Goal: Book appointment/travel/reservation

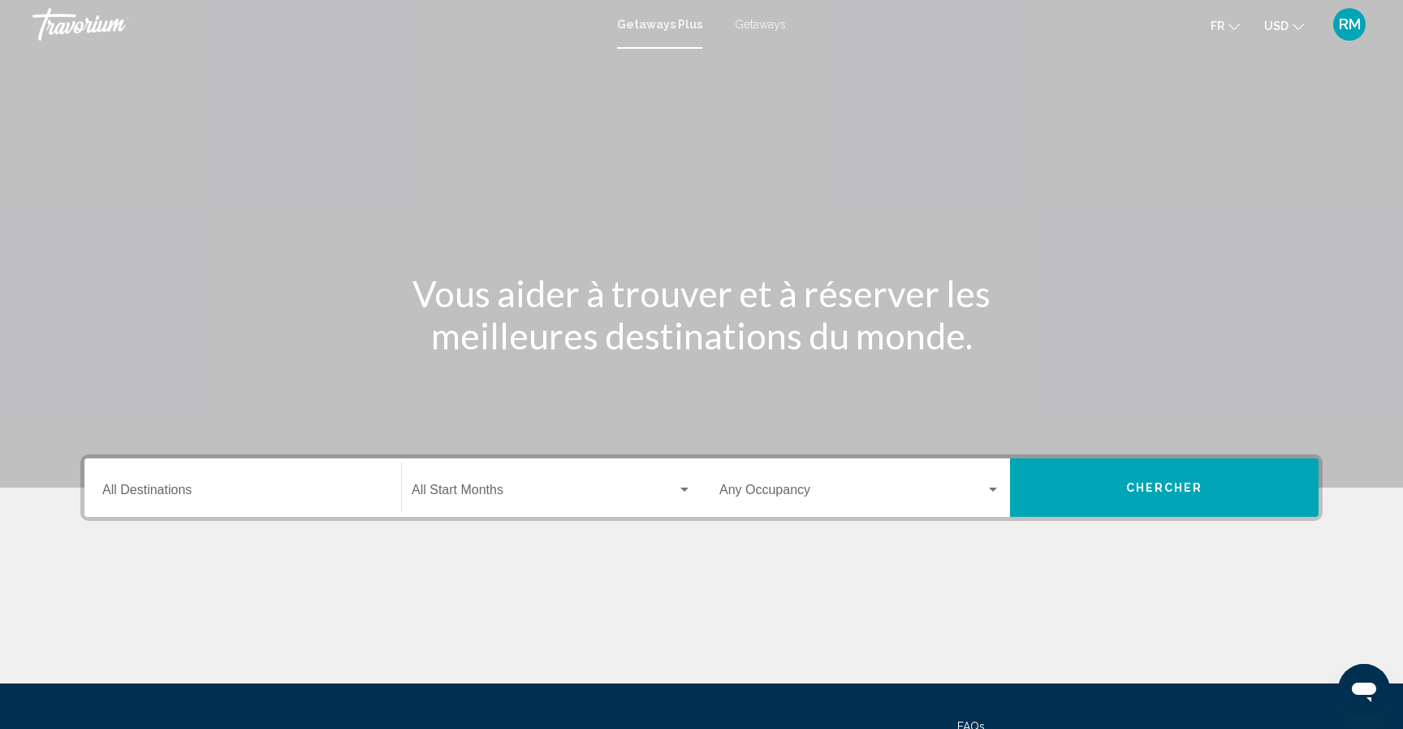
click at [521, 491] on span "Search widget" at bounding box center [545, 493] width 266 height 15
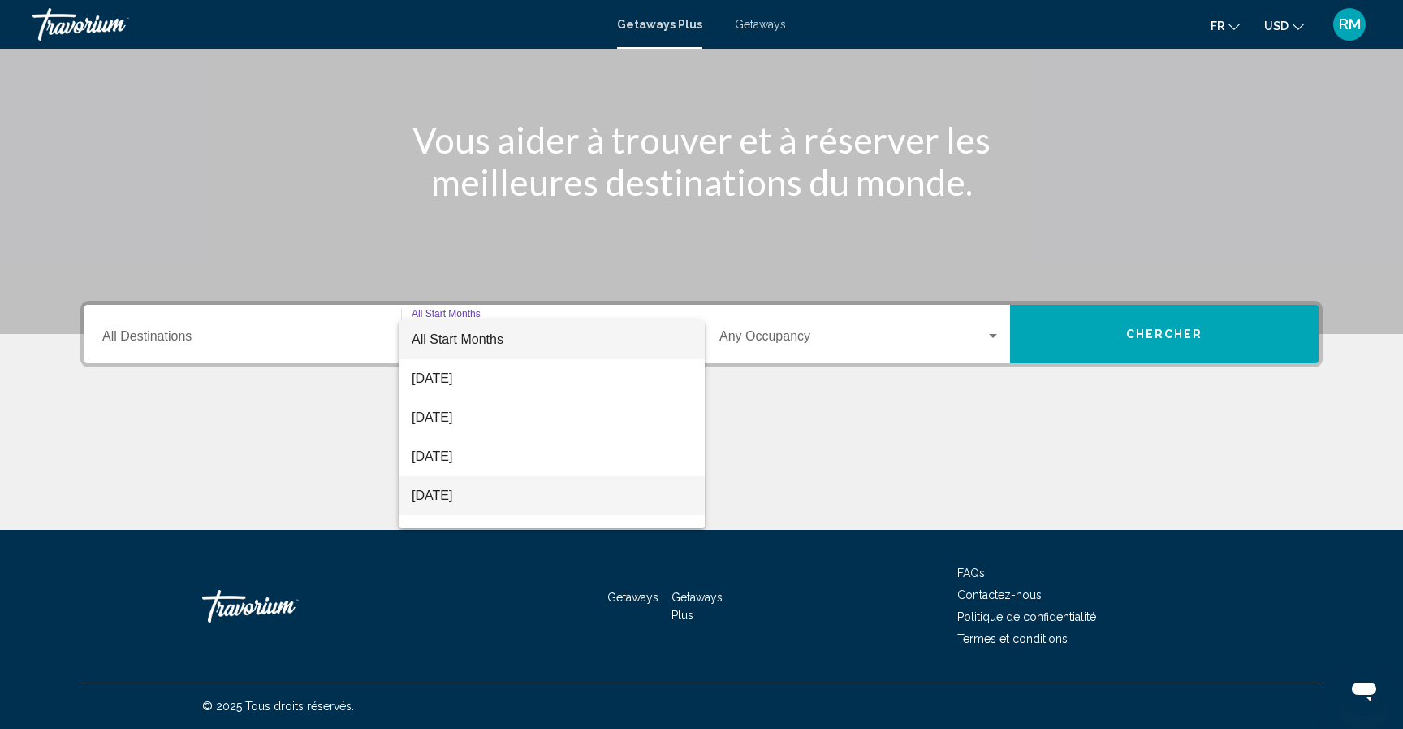
scroll to position [32, 0]
click at [504, 494] on span "[DATE]" at bounding box center [552, 501] width 280 height 39
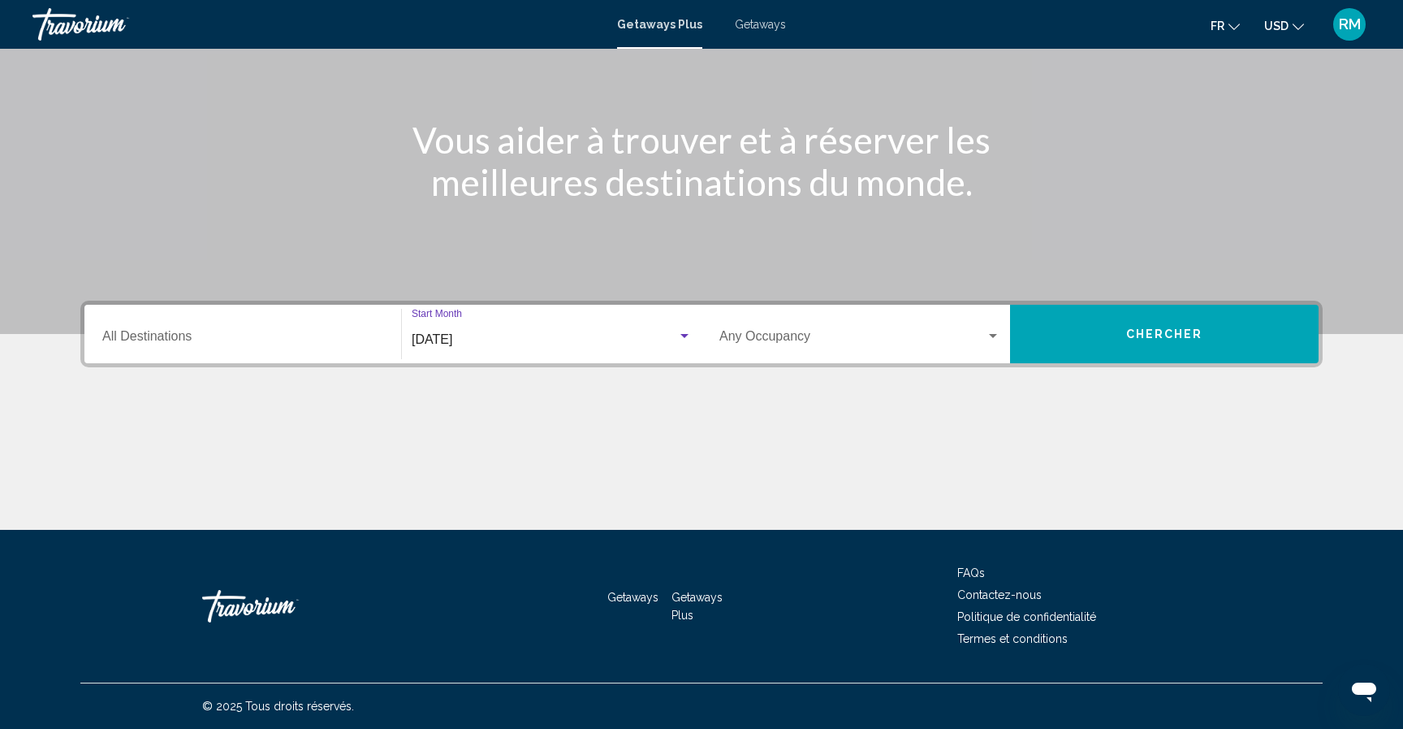
click at [1107, 342] on button "Chercher" at bounding box center [1164, 334] width 309 height 58
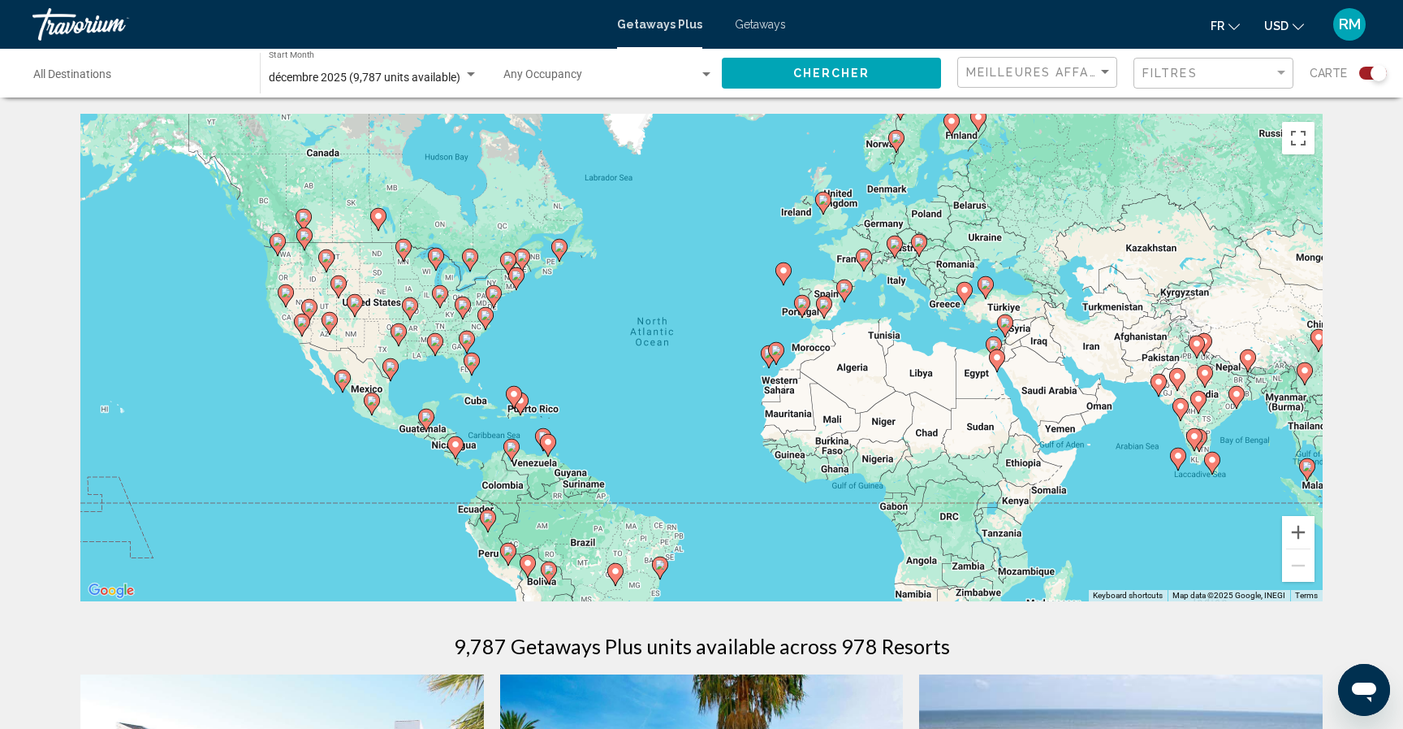
click at [516, 402] on icon "Main content" at bounding box center [514, 397] width 15 height 21
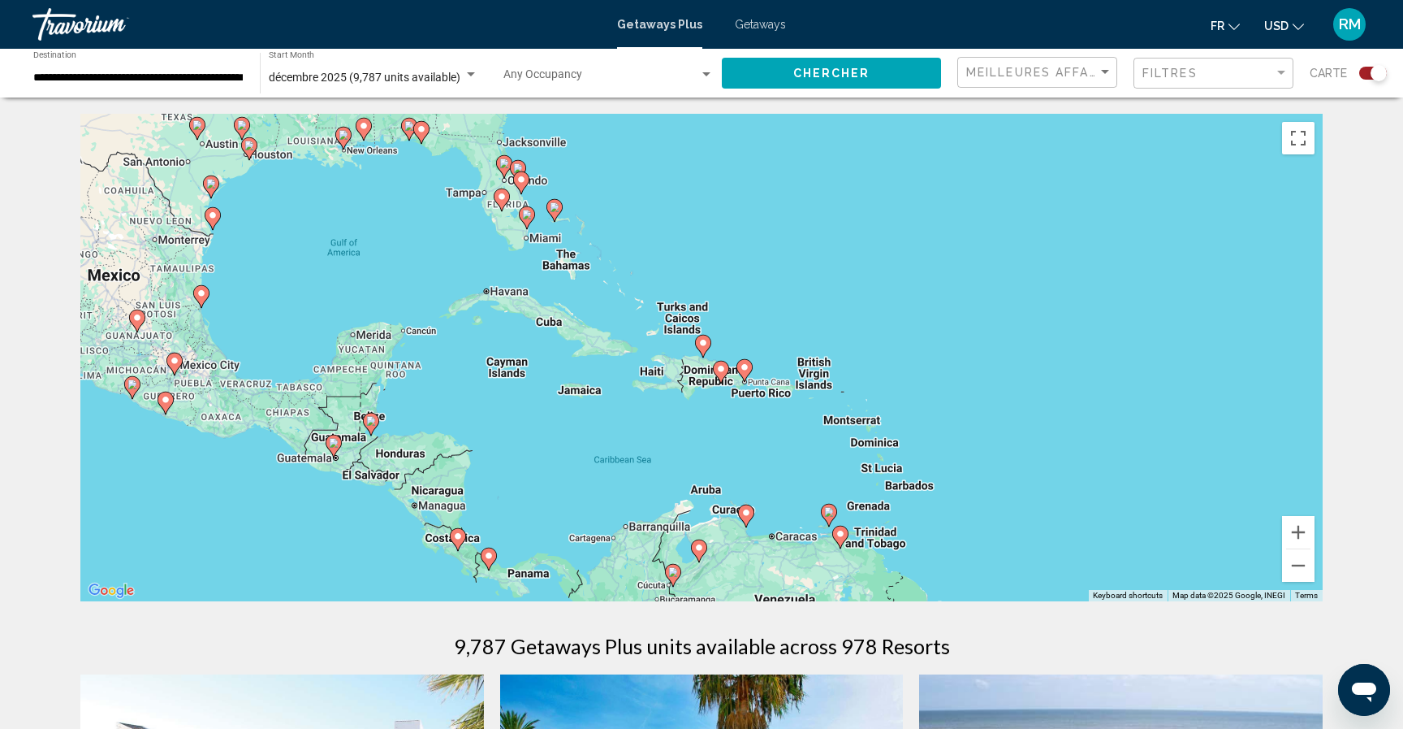
click at [721, 366] on image "Main content" at bounding box center [721, 369] width 10 height 10
type input "**********"
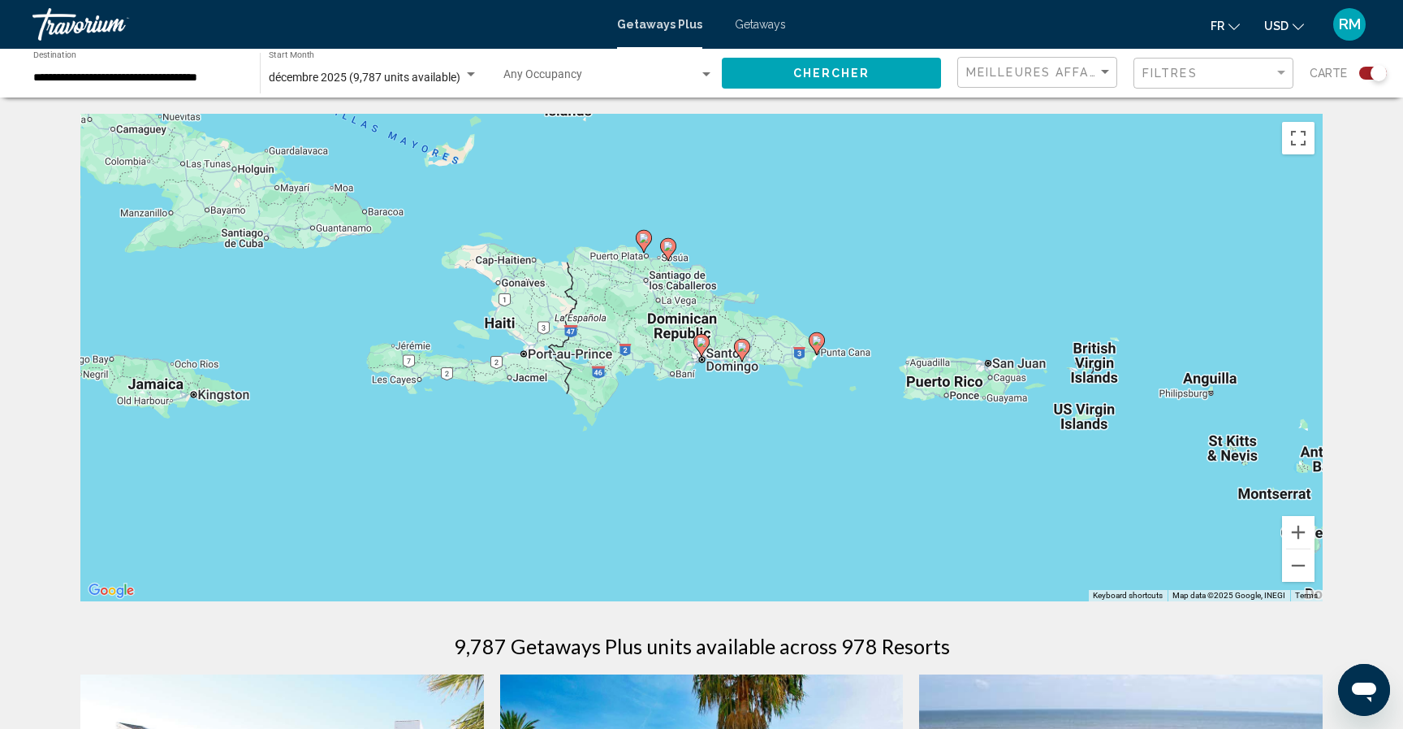
click at [705, 343] on image "Main content" at bounding box center [702, 342] width 10 height 10
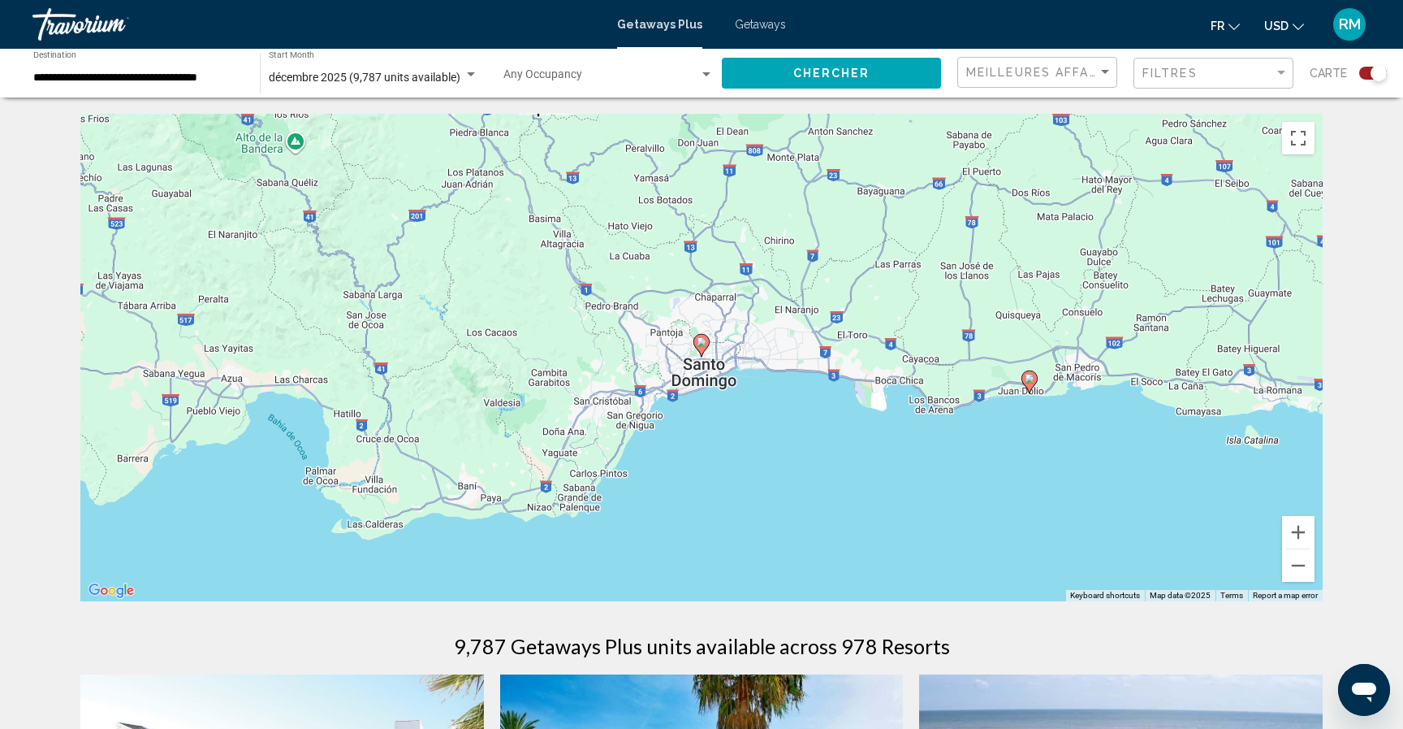
click at [702, 342] on image "Main content" at bounding box center [702, 342] width 10 height 10
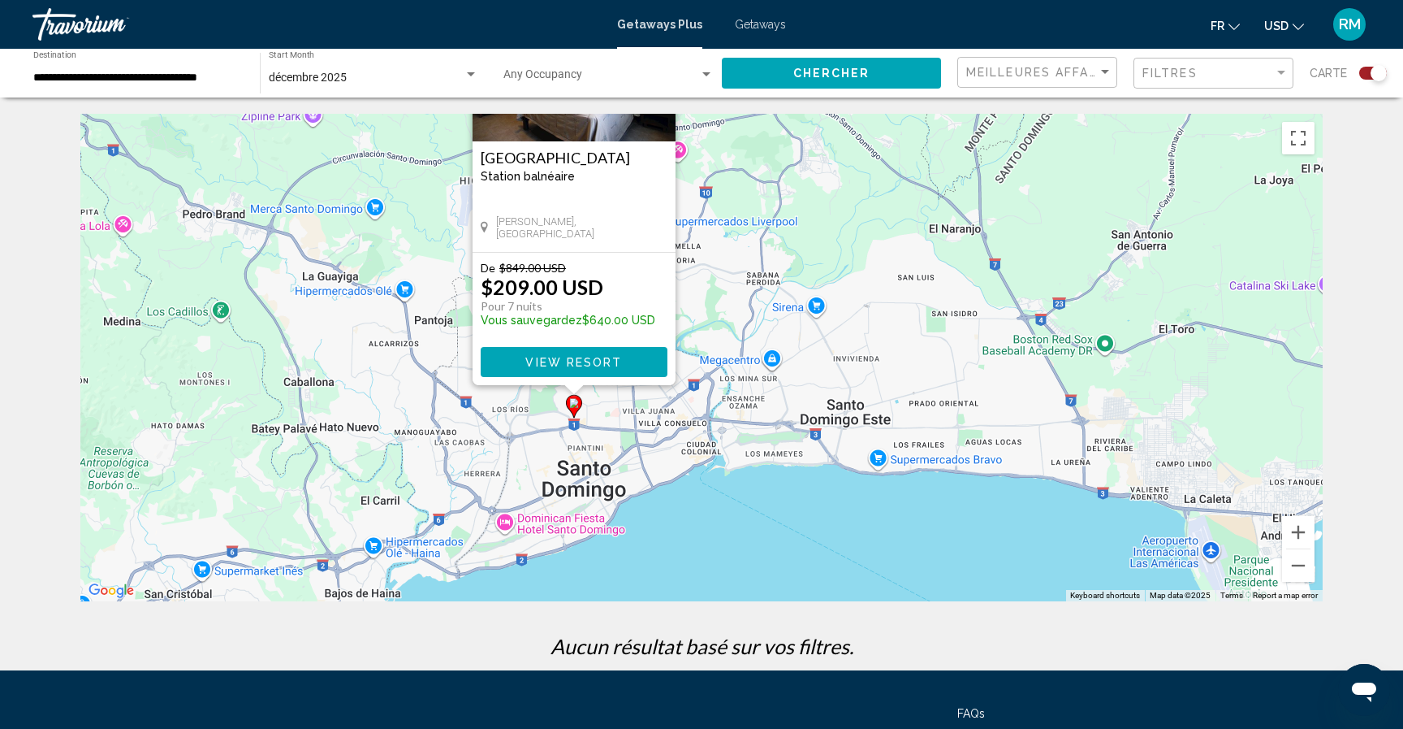
drag, startPoint x: 1049, startPoint y: 524, endPoint x: 920, endPoint y: 361, distance: 207.5
click at [920, 361] on div "To activate drag with keyboard, press Alt + Enter. Once in keyboard drag state,…" at bounding box center [701, 357] width 1243 height 487
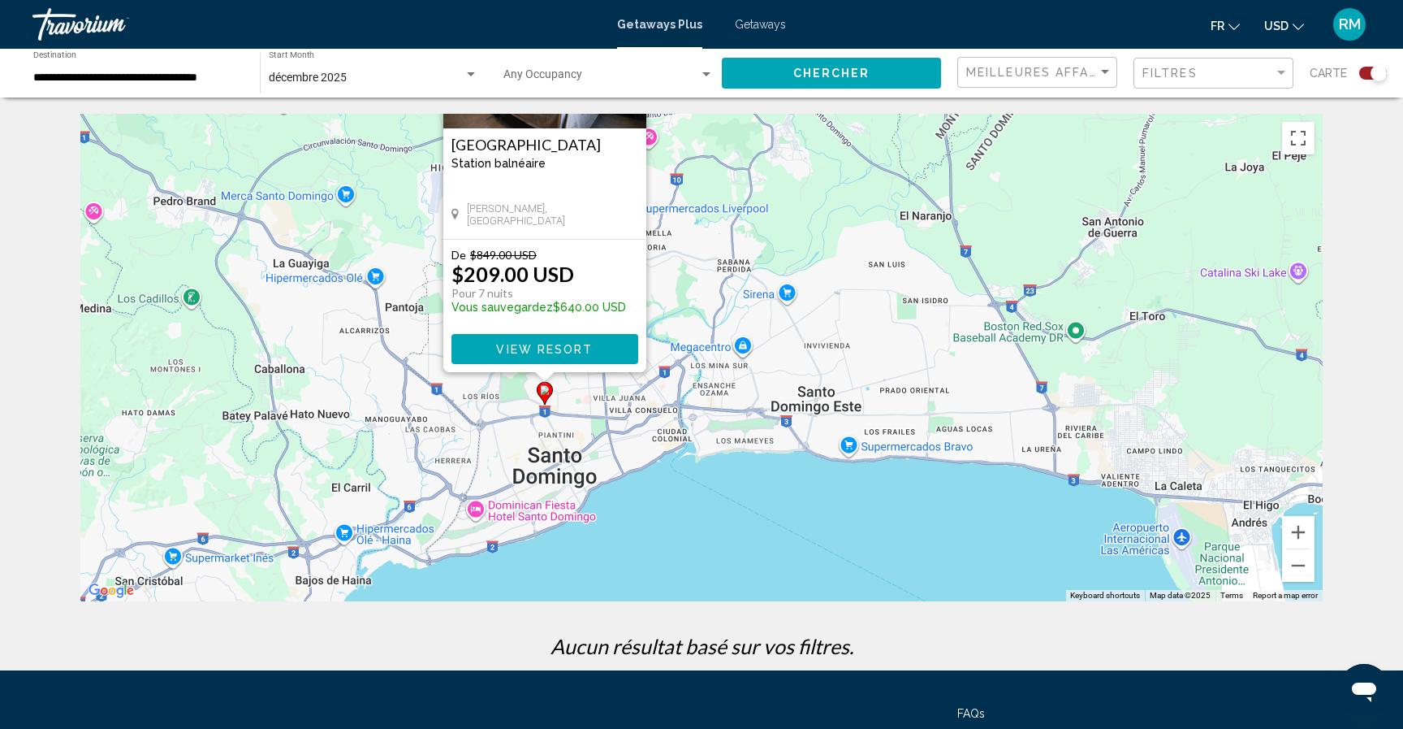
drag, startPoint x: 1002, startPoint y: 418, endPoint x: 782, endPoint y: 327, distance: 238.2
click at [782, 327] on div "To activate drag with keyboard, press Alt + Enter. Once in keyboard drag state,…" at bounding box center [701, 357] width 1243 height 487
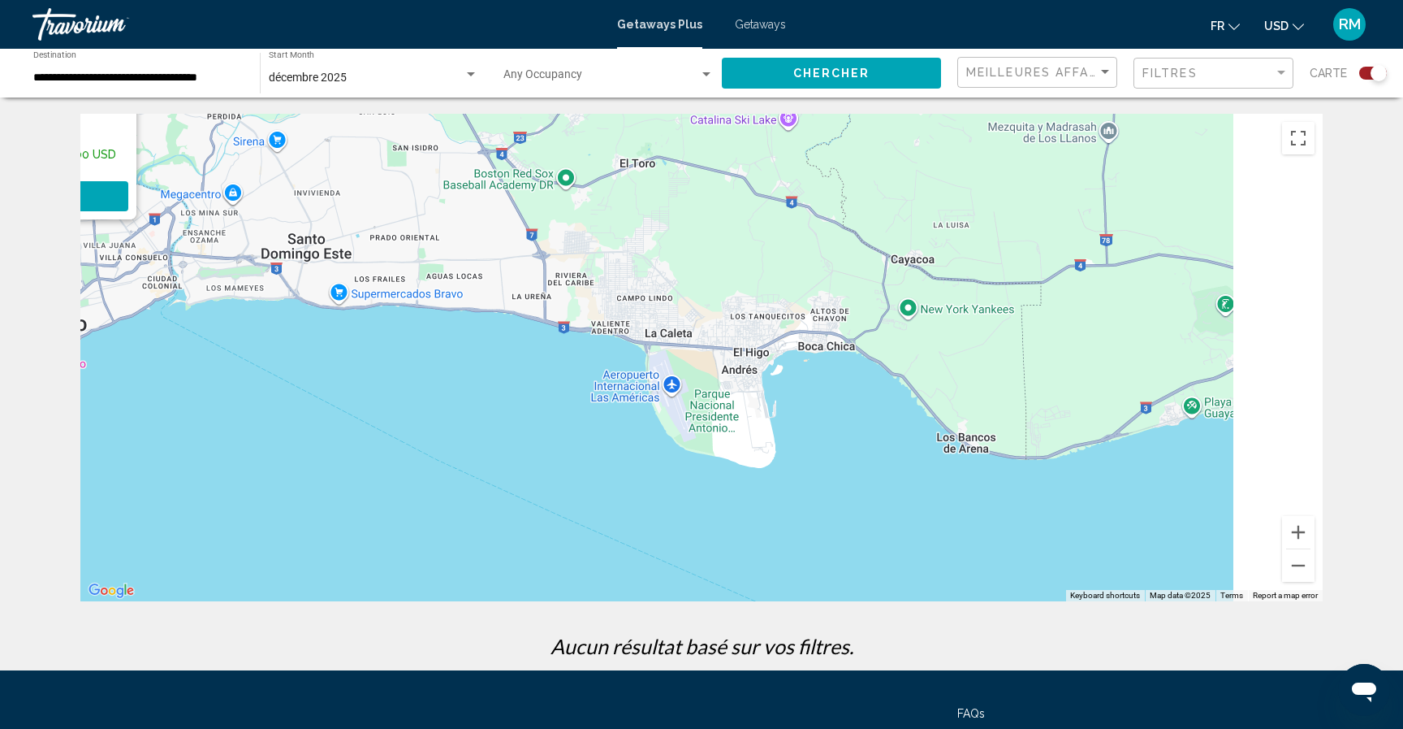
drag, startPoint x: 962, startPoint y: 407, endPoint x: 662, endPoint y: 345, distance: 306.8
click at [654, 345] on div "To activate drag with keyboard, press Alt + Enter. Once in keyboard drag state,…" at bounding box center [701, 357] width 1243 height 487
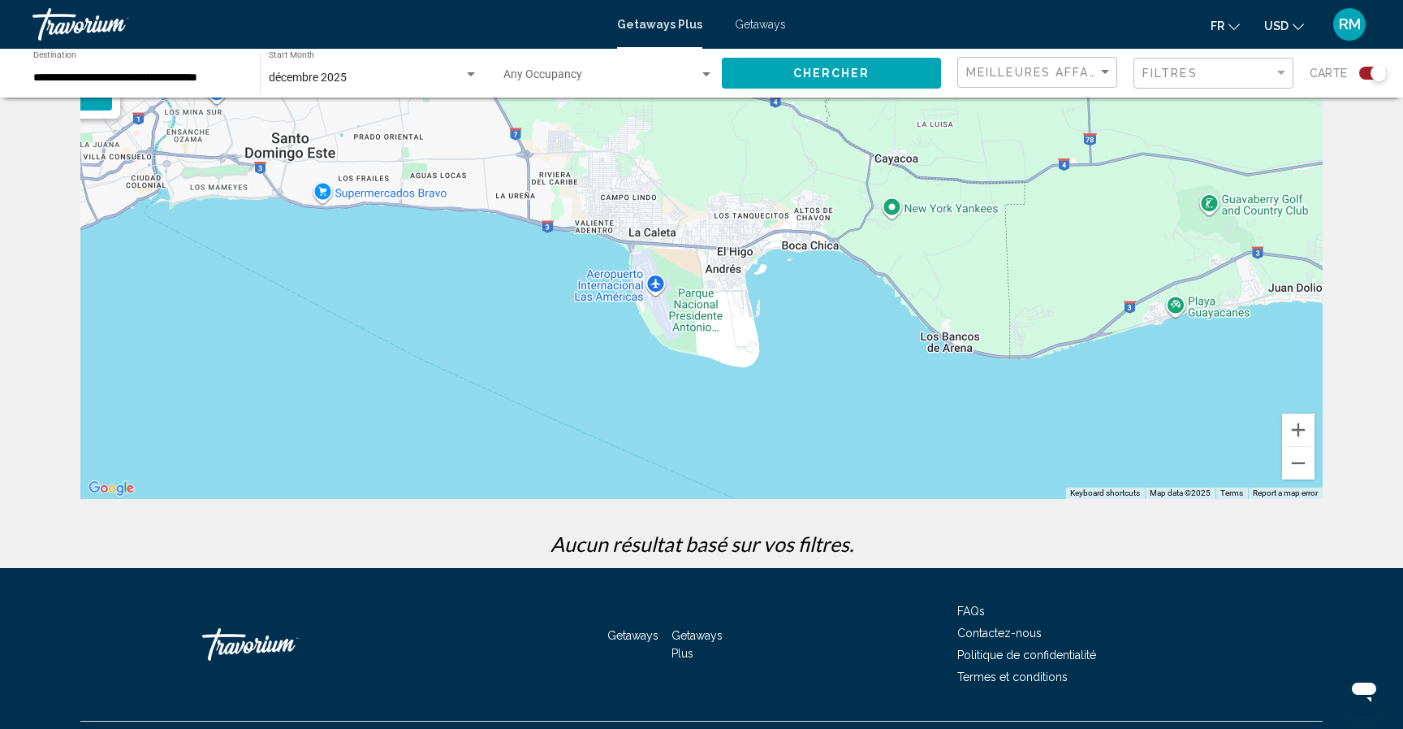
scroll to position [141, 0]
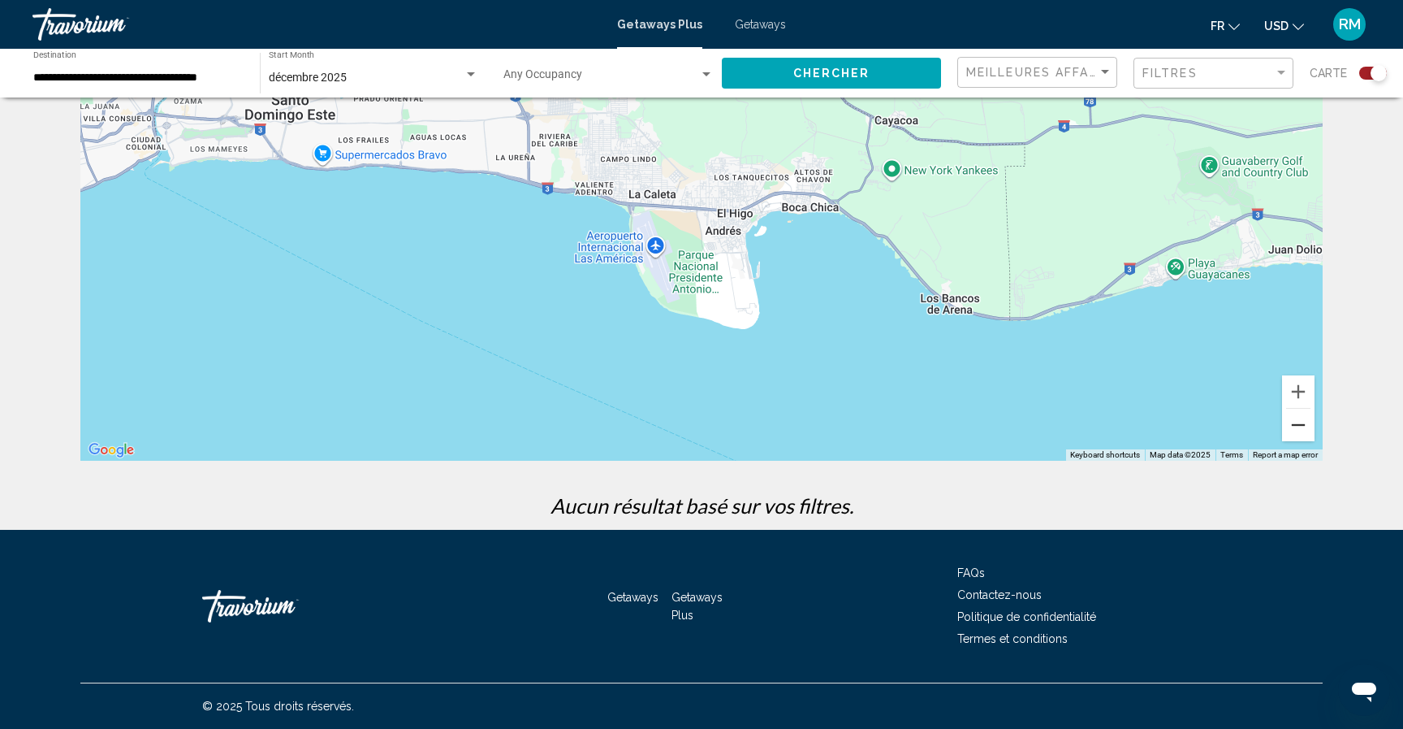
click at [1303, 425] on button "Zoom out" at bounding box center [1298, 425] width 32 height 32
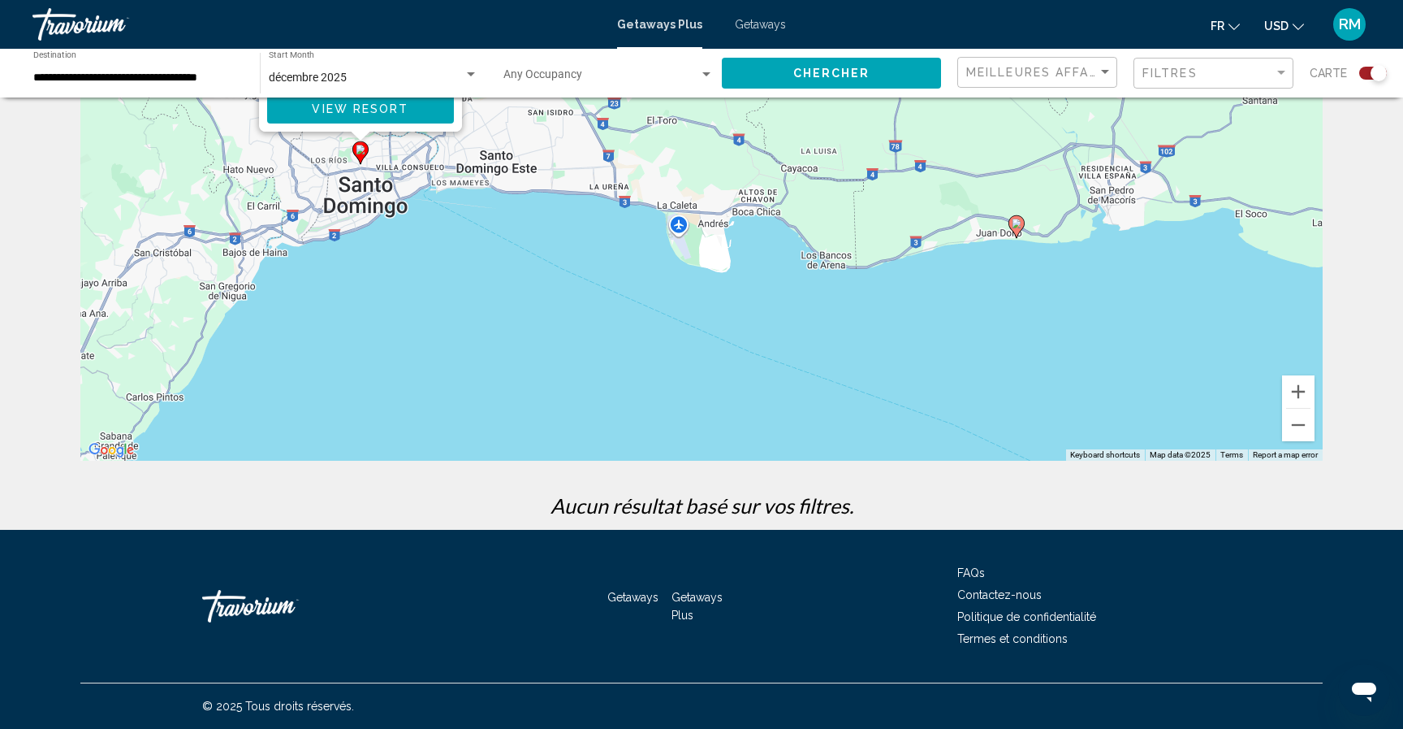
click at [1019, 222] on image "Main content" at bounding box center [1017, 223] width 10 height 10
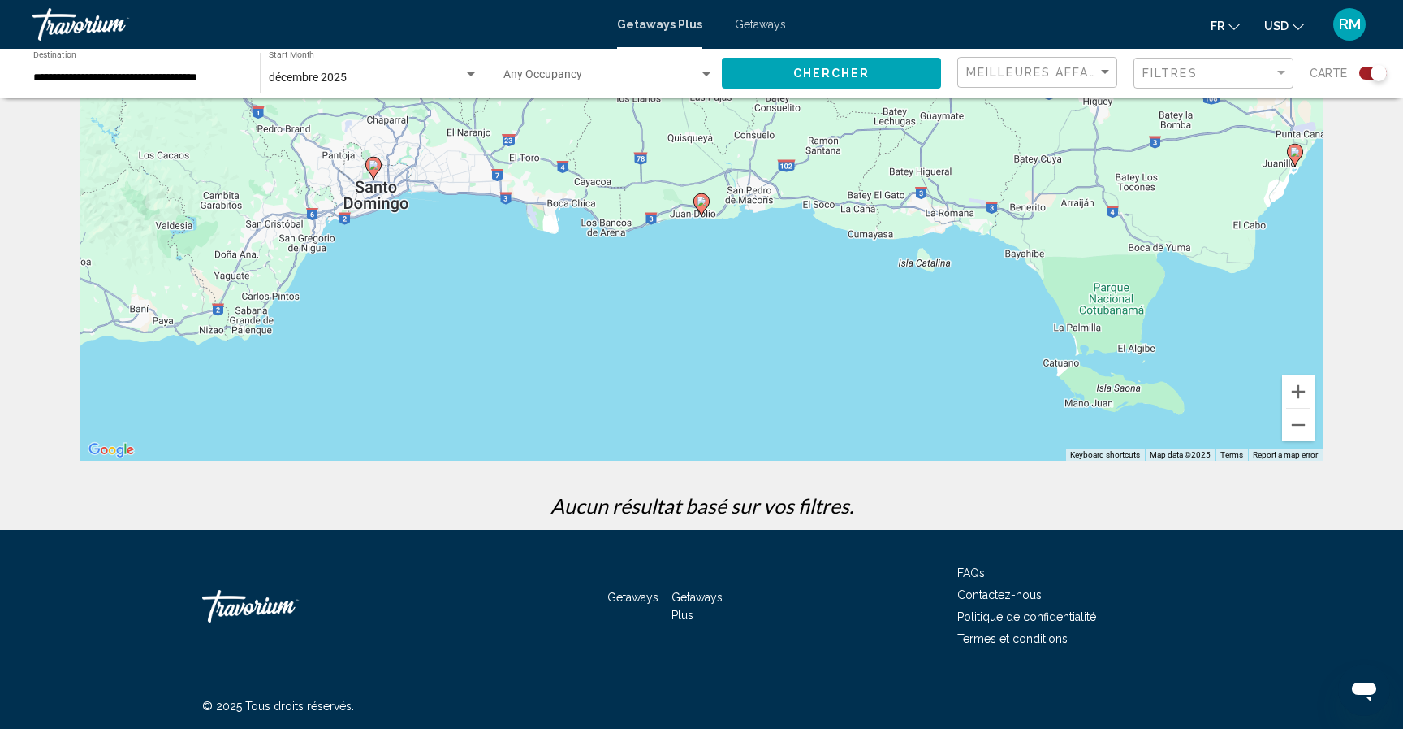
click at [704, 201] on image "Main content" at bounding box center [702, 202] width 10 height 10
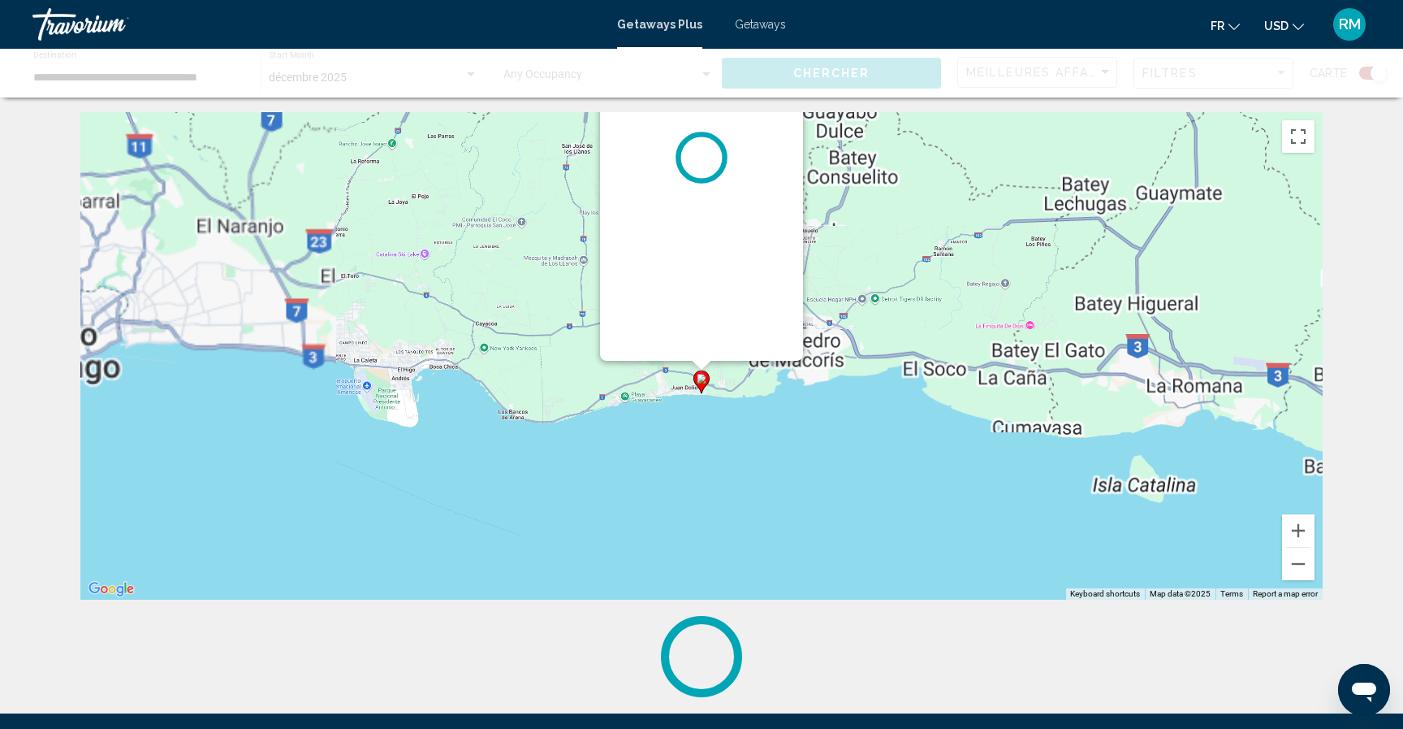
scroll to position [0, 0]
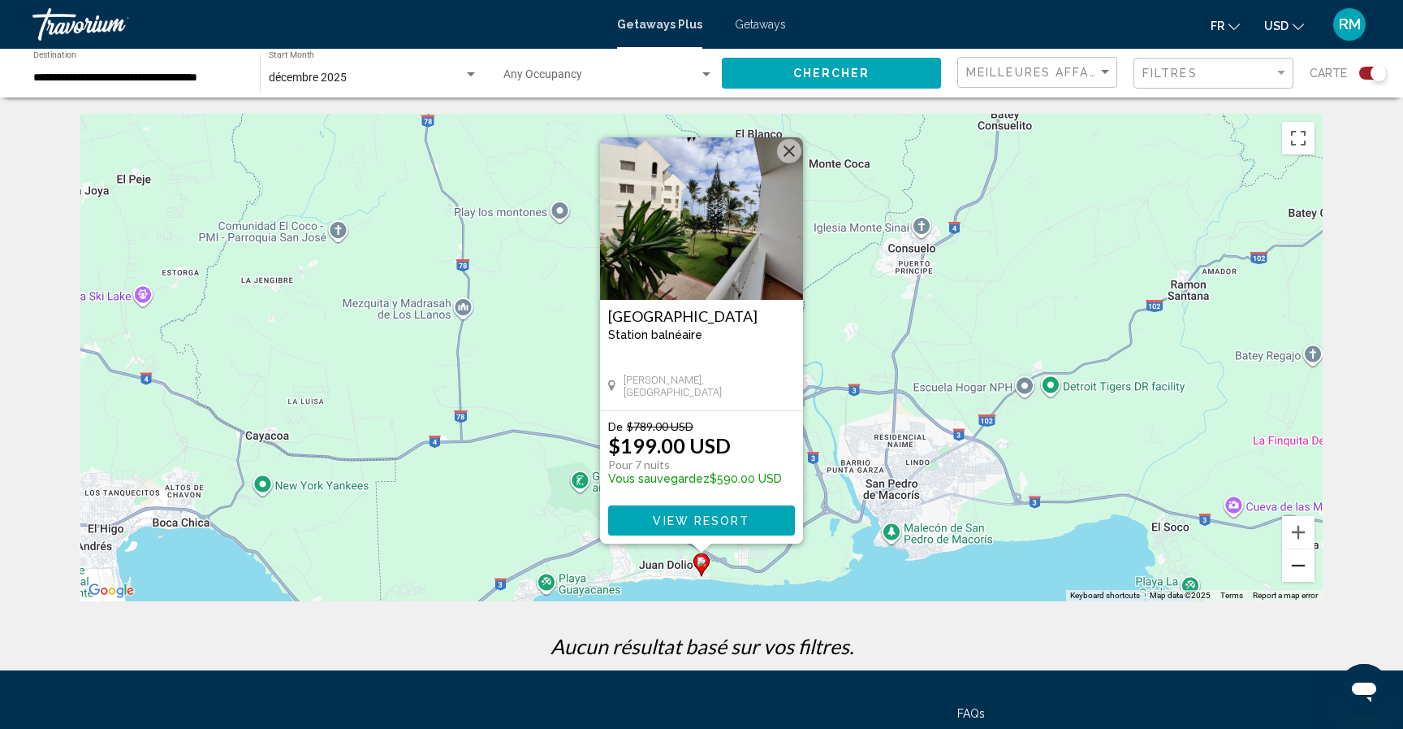
click at [1298, 567] on button "Zoom out" at bounding box center [1298, 565] width 32 height 32
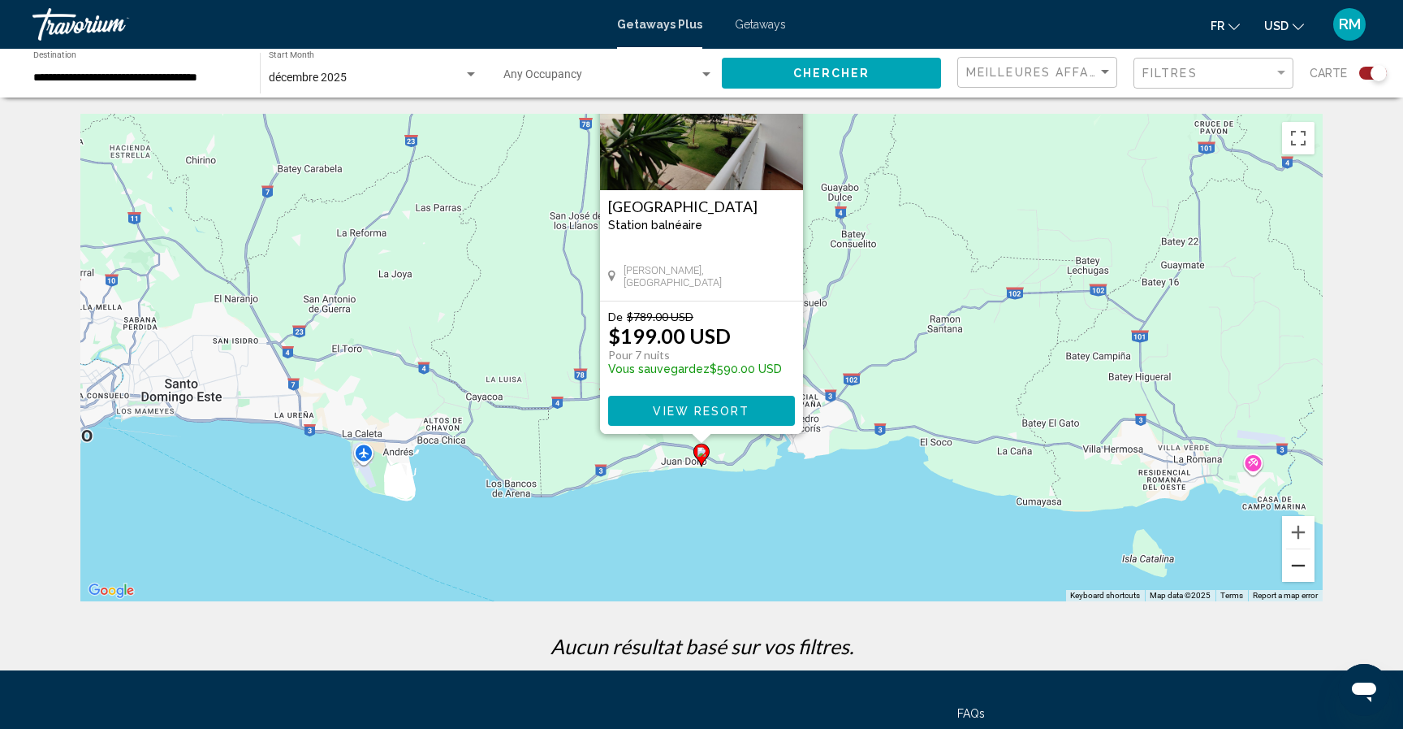
click at [1299, 566] on button "Zoom out" at bounding box center [1298, 565] width 32 height 32
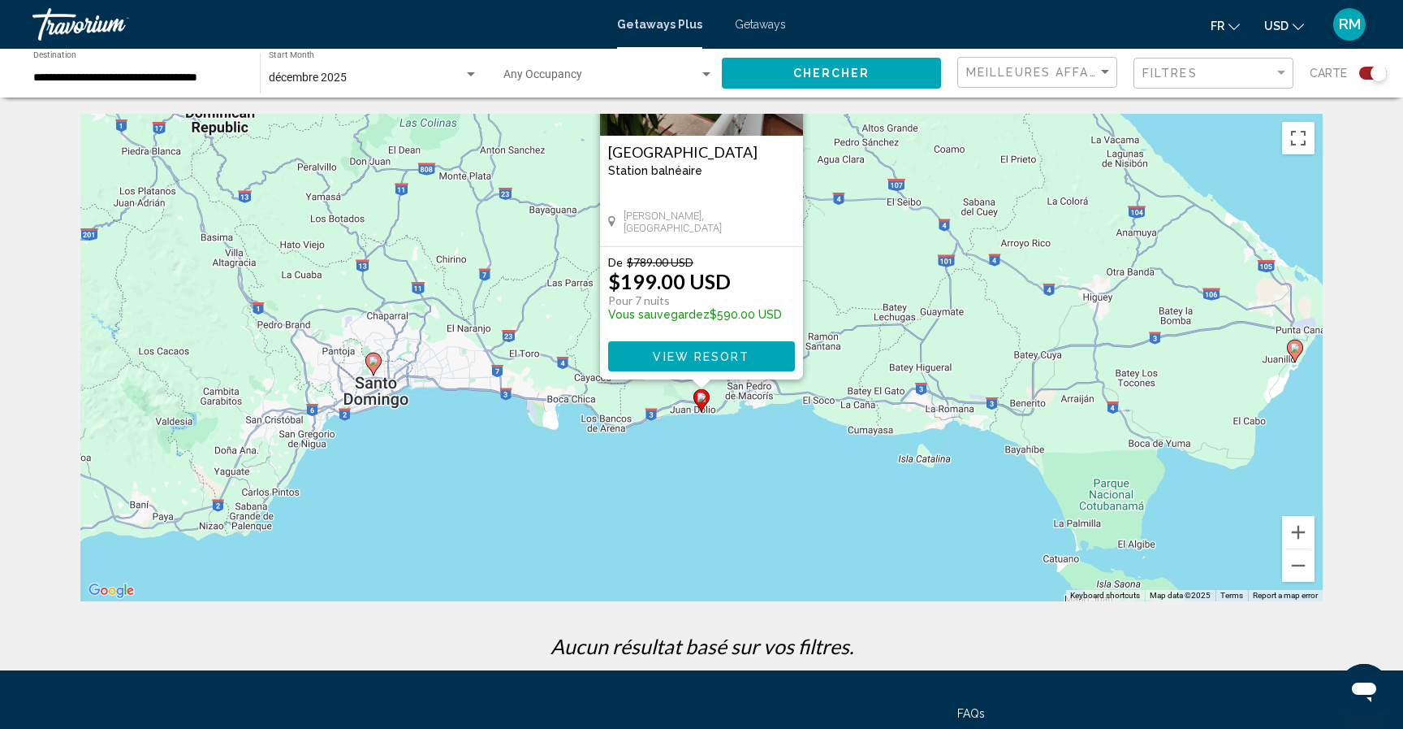
click at [1293, 344] on image "Main content" at bounding box center [1296, 348] width 10 height 10
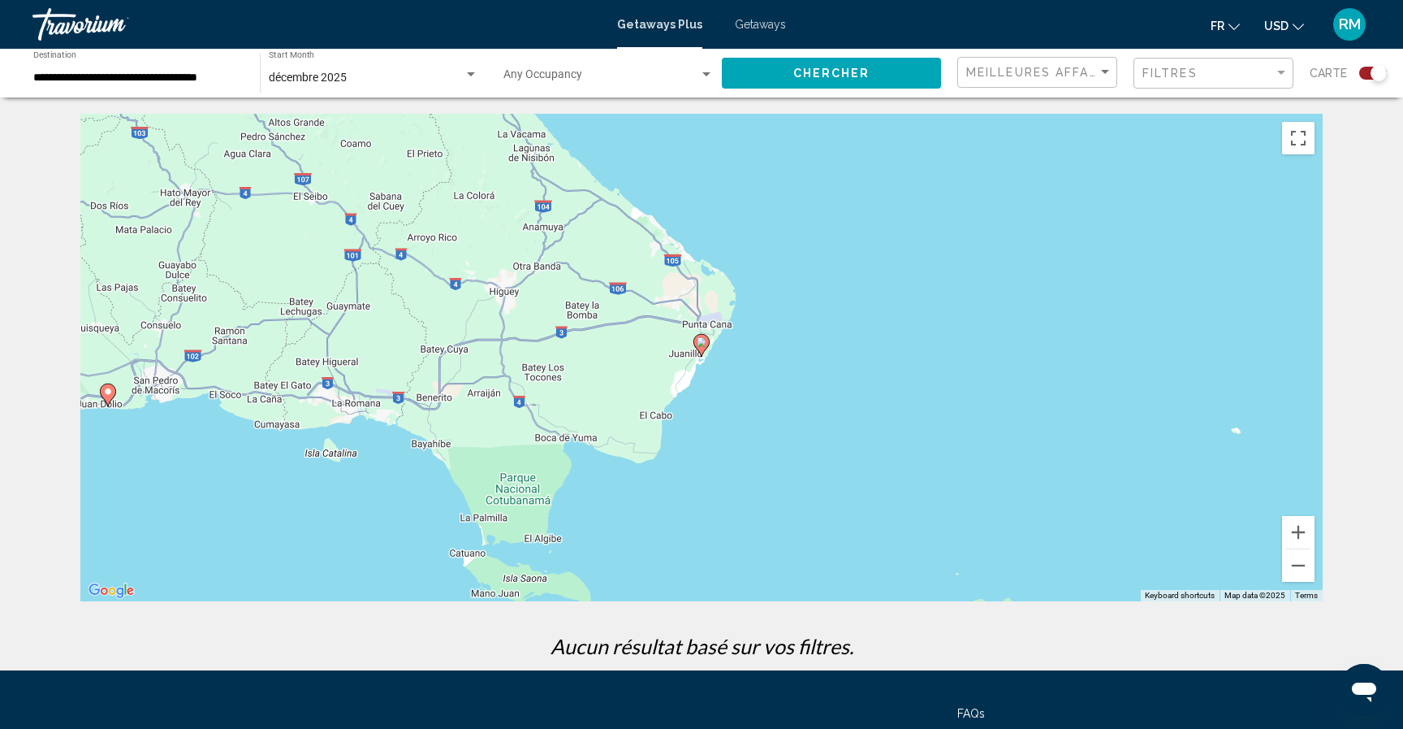
click at [703, 337] on image "Main content" at bounding box center [702, 342] width 10 height 10
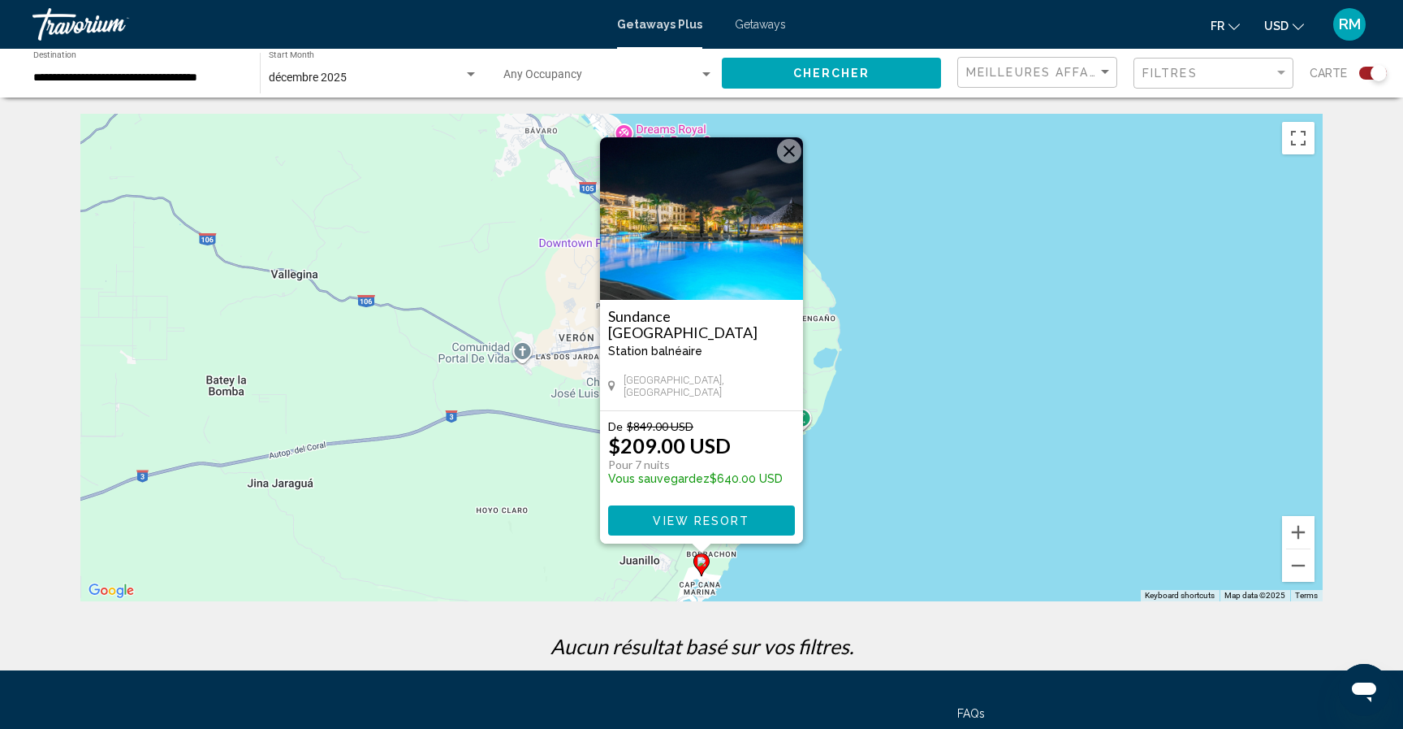
click at [700, 559] on image "Main content" at bounding box center [702, 561] width 10 height 10
click at [709, 514] on span "View Resort" at bounding box center [701, 520] width 97 height 13
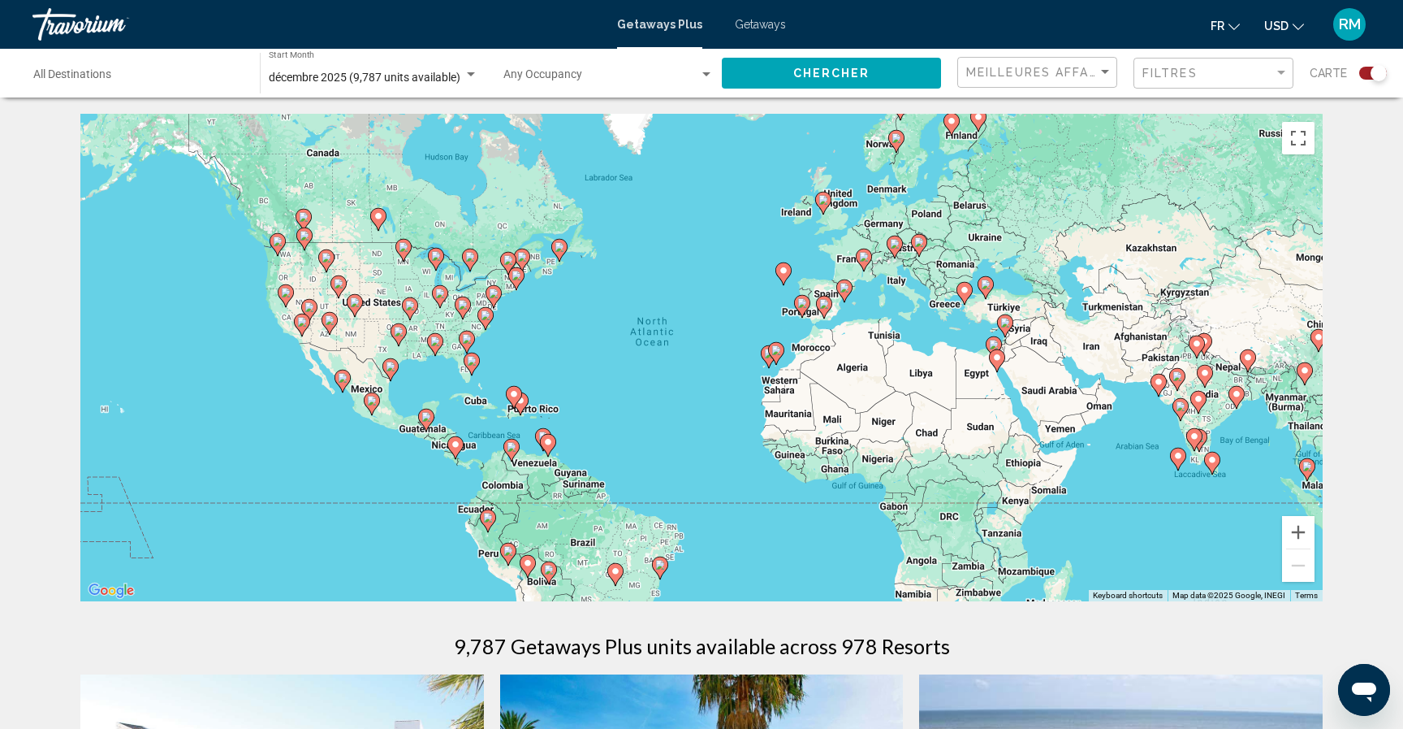
click at [702, 357] on div "Main content" at bounding box center [1323, 357] width 1243 height 0
click at [520, 393] on icon "Main content" at bounding box center [514, 397] width 15 height 21
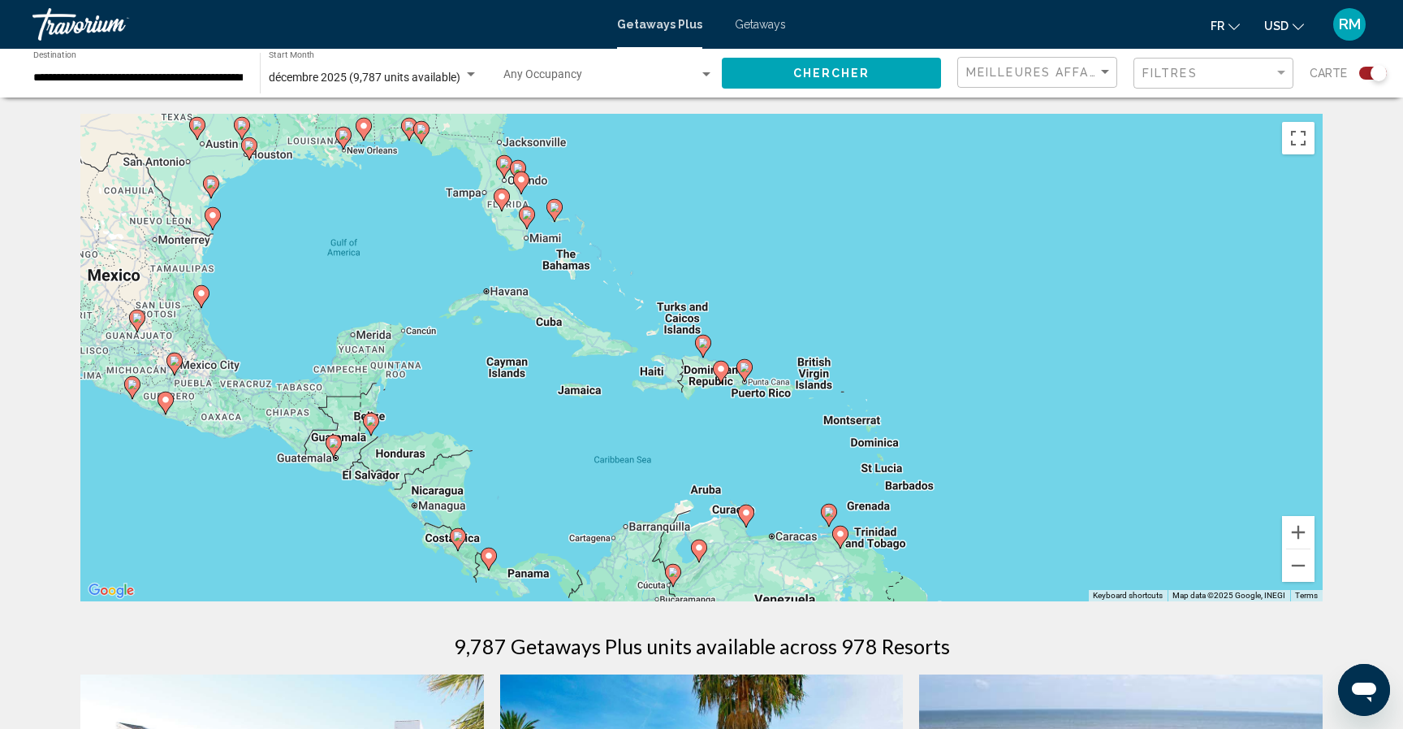
click at [746, 365] on image "Main content" at bounding box center [745, 367] width 10 height 10
type input "**********"
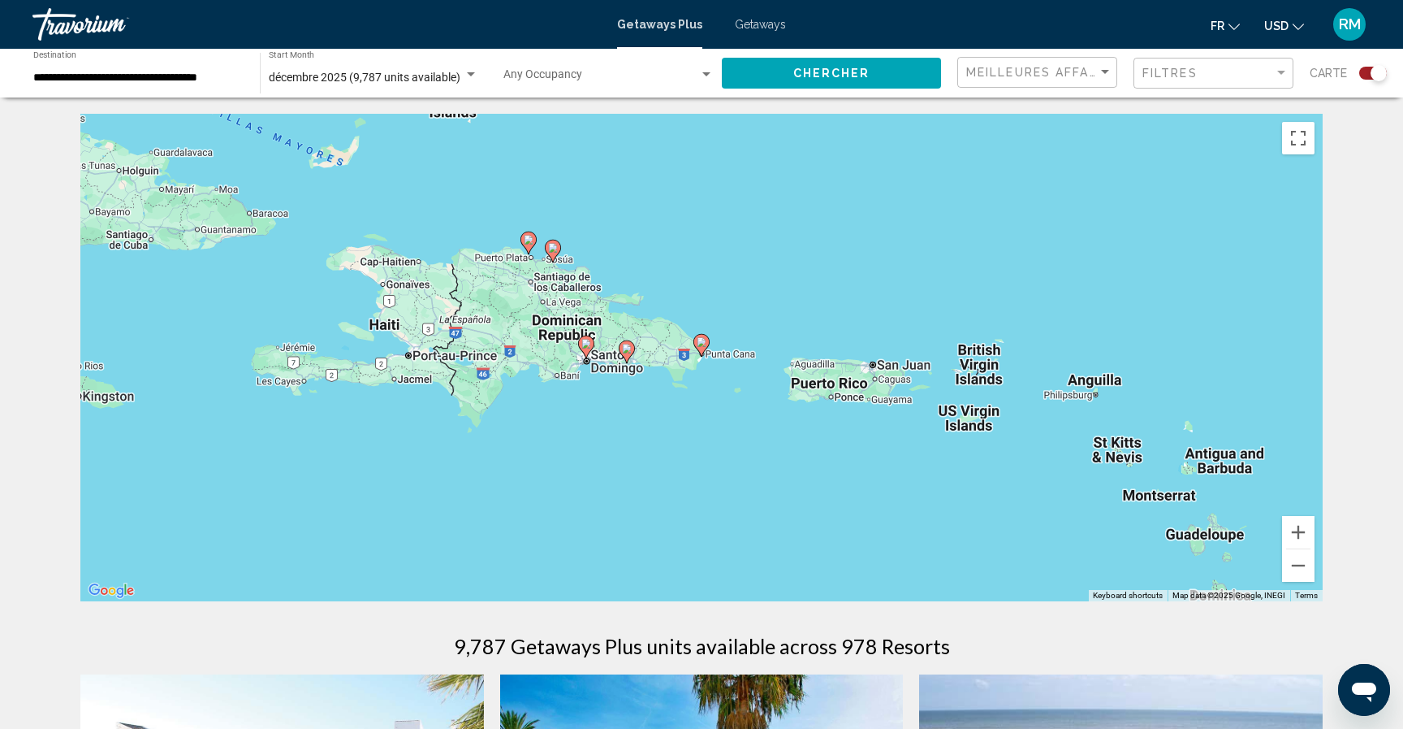
click at [702, 339] on image "Main content" at bounding box center [702, 342] width 10 height 10
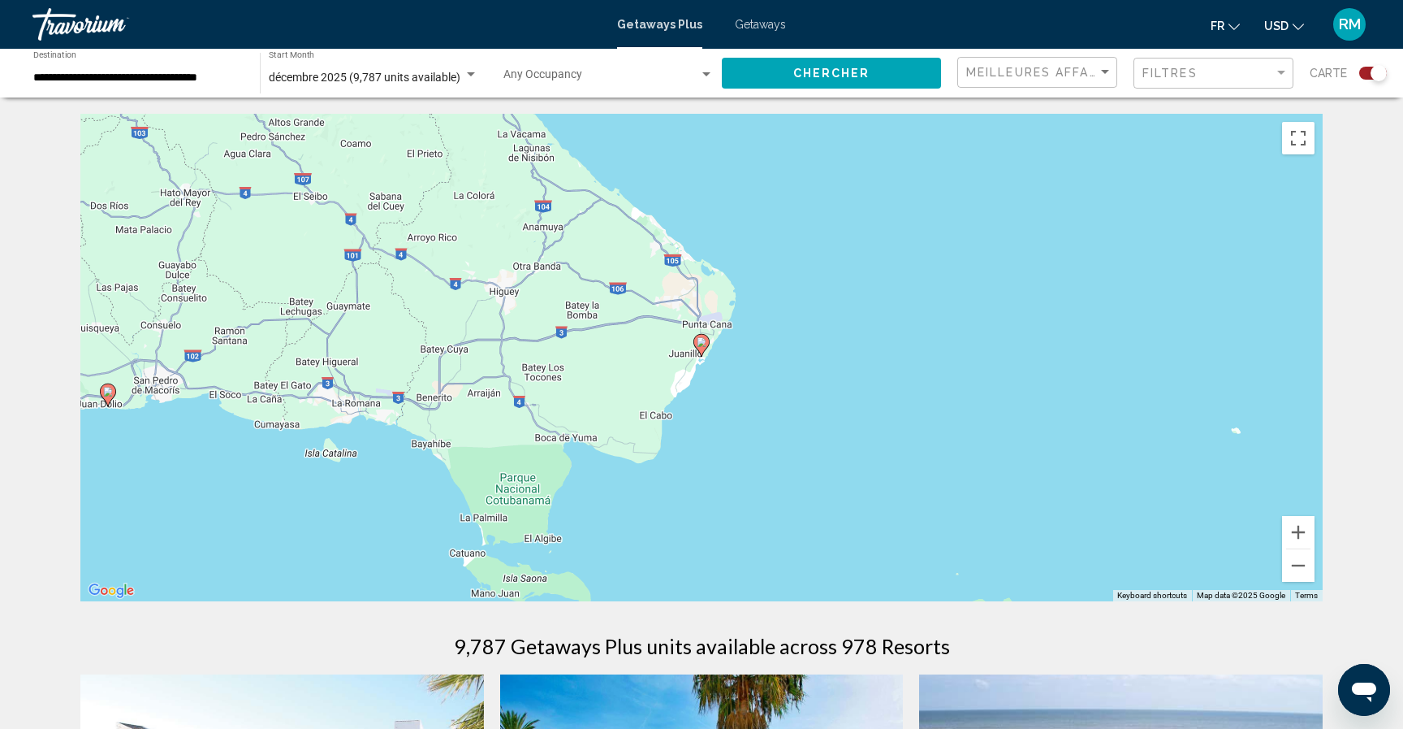
click at [703, 345] on image "Main content" at bounding box center [702, 342] width 10 height 10
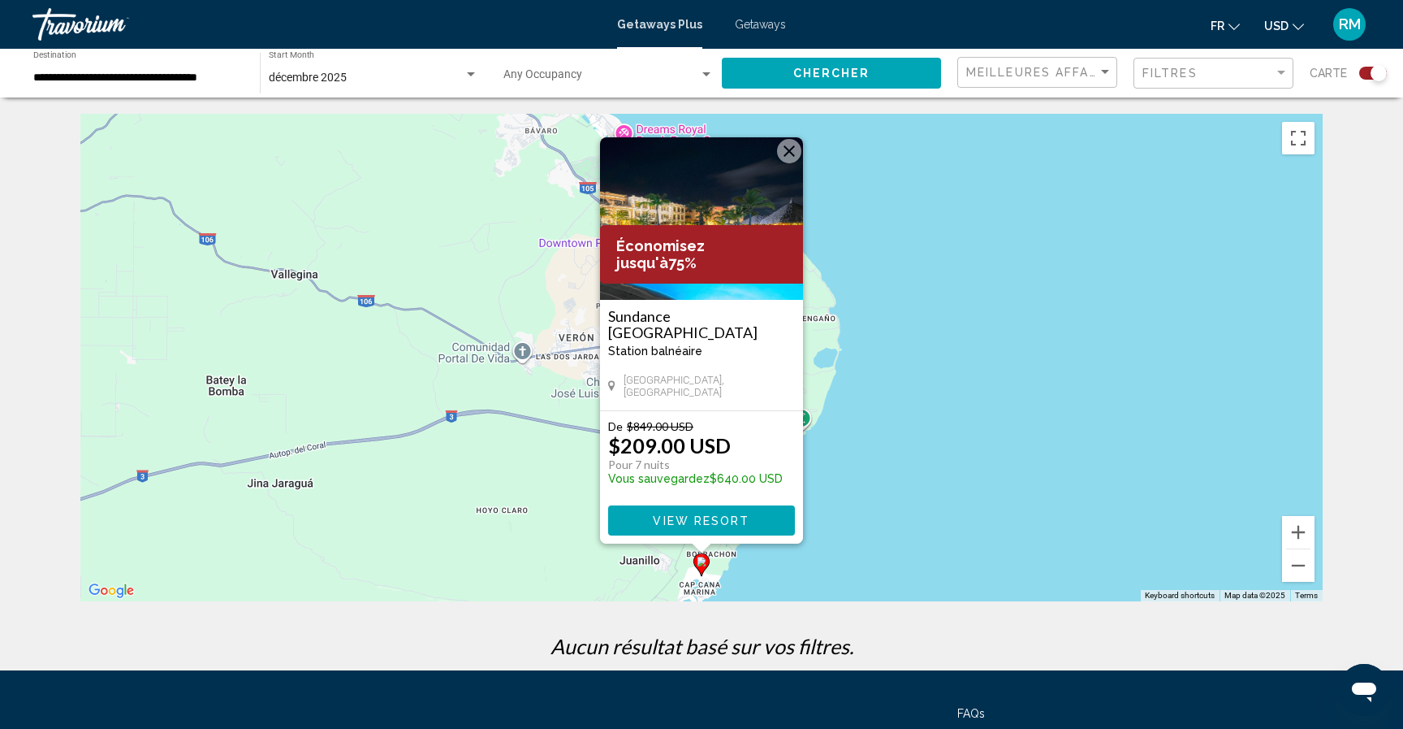
click at [1271, 23] on span "USD" at bounding box center [1277, 25] width 24 height 13
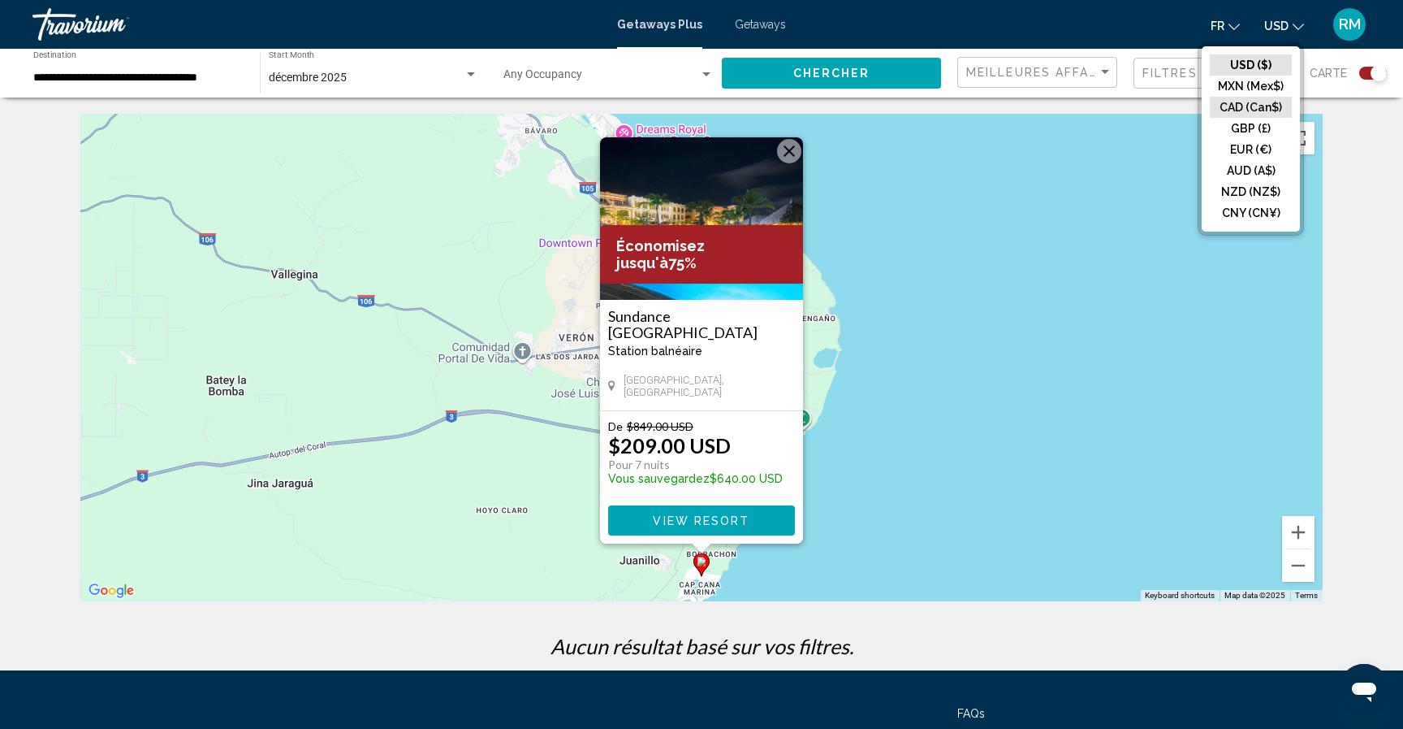
click at [1257, 106] on button "CAD (Can$)" at bounding box center [1251, 107] width 82 height 21
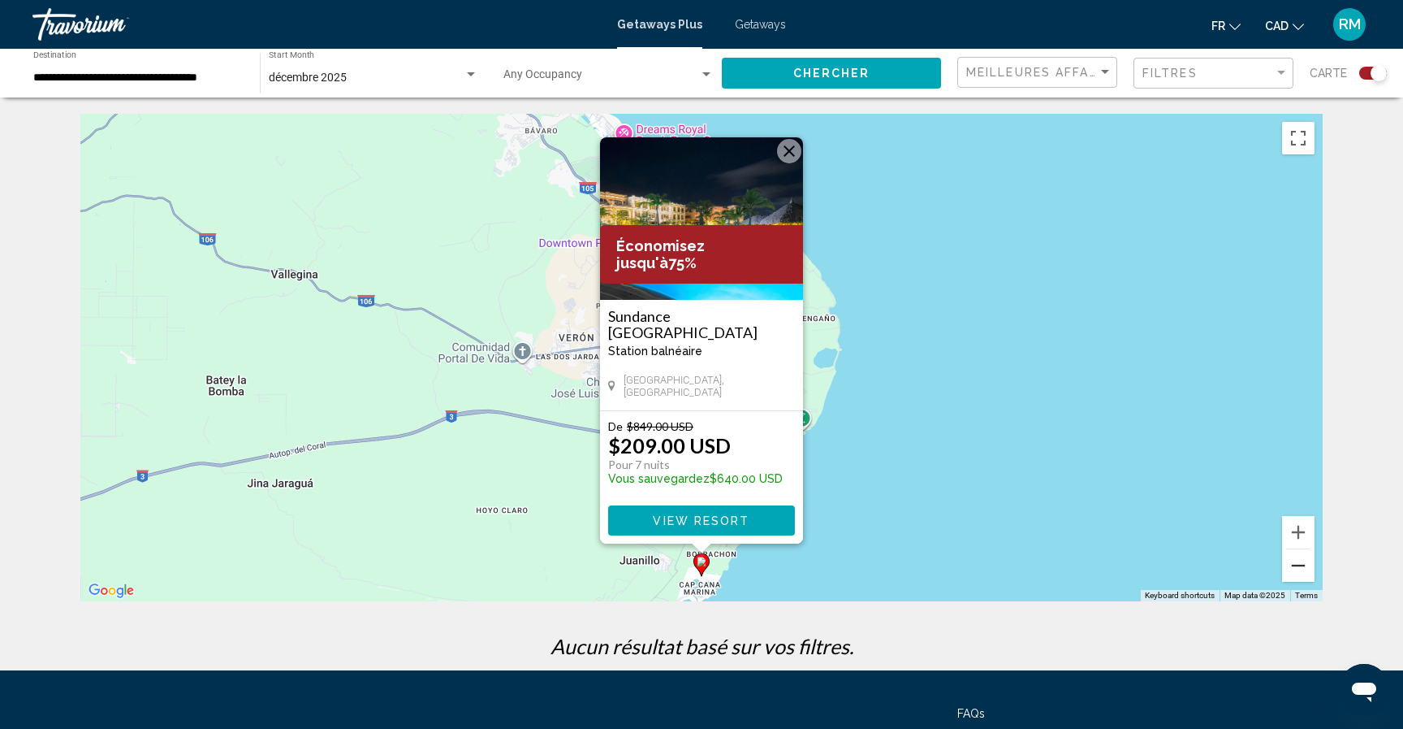
click at [1292, 563] on button "Zoom out" at bounding box center [1298, 565] width 32 height 32
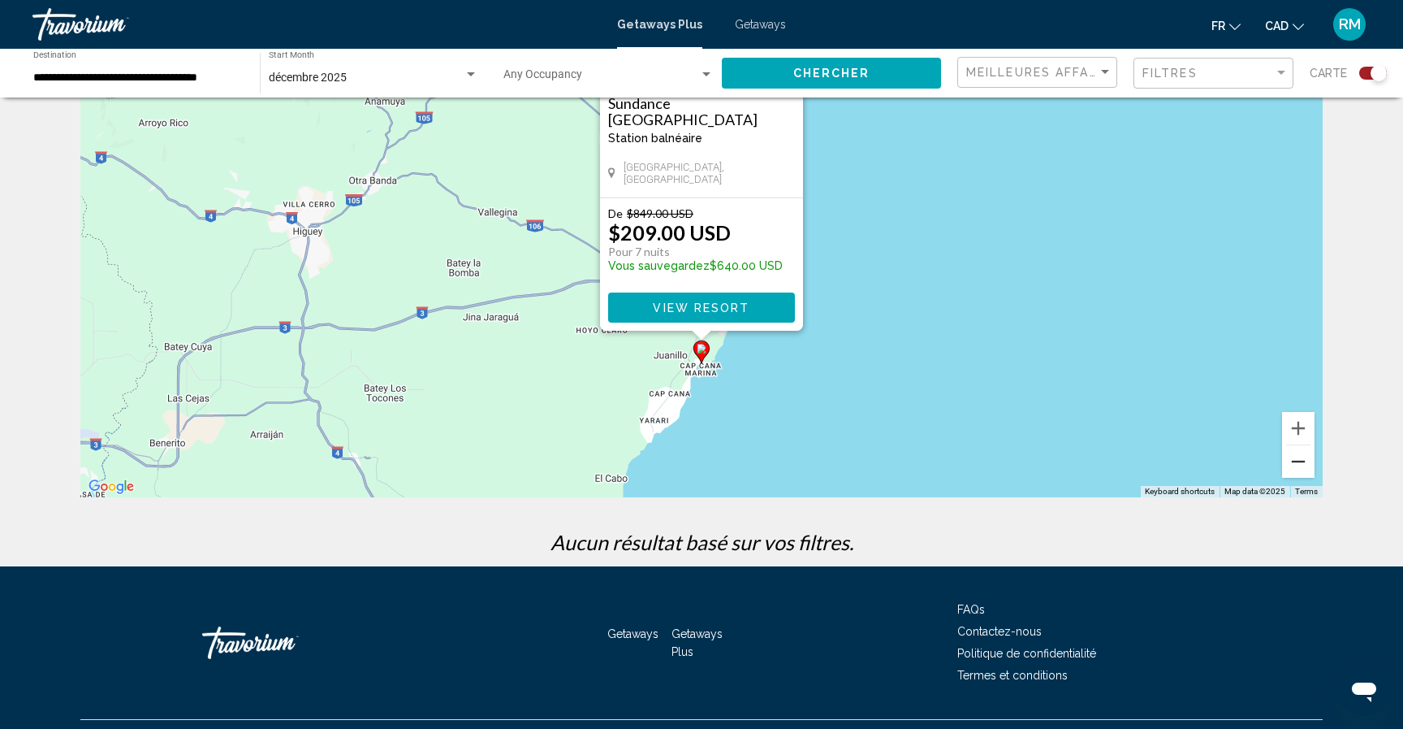
scroll to position [109, 0]
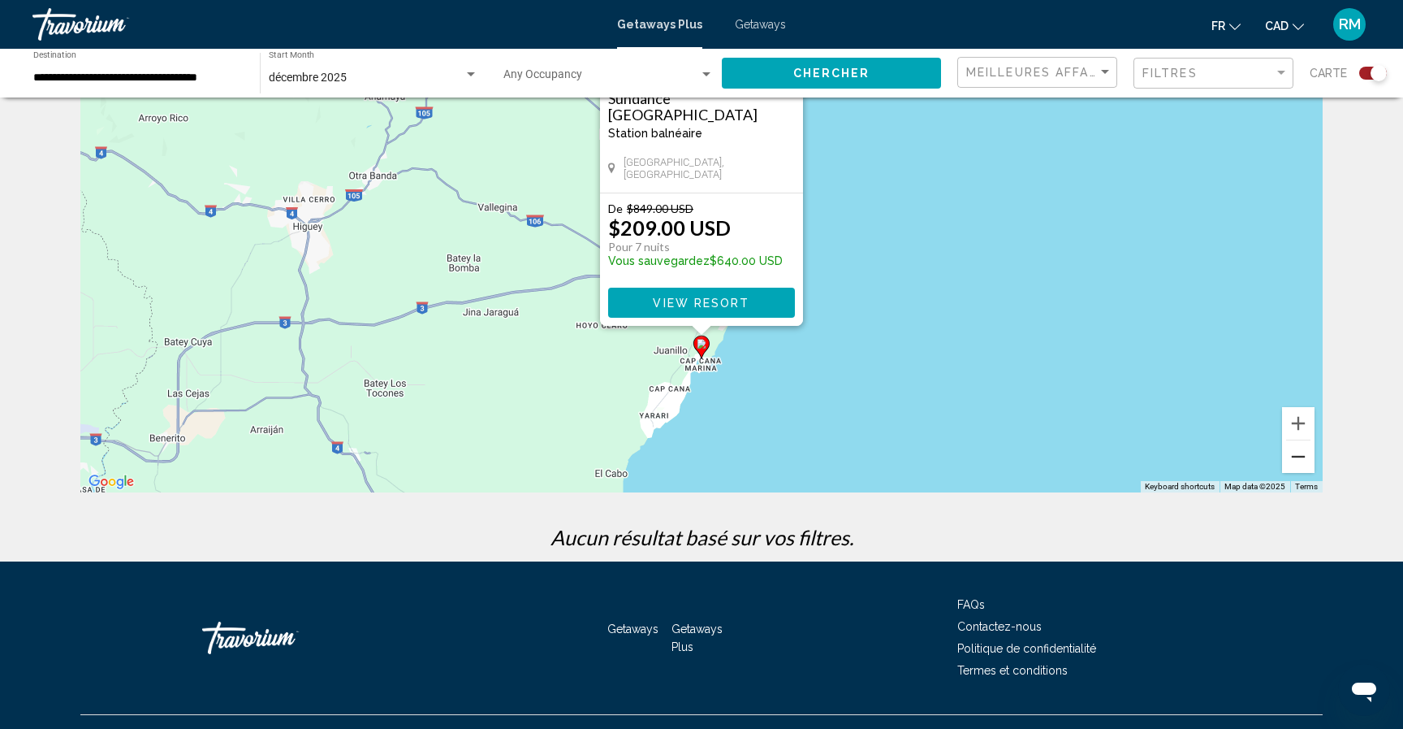
click at [1305, 458] on button "Zoom out" at bounding box center [1298, 456] width 32 height 32
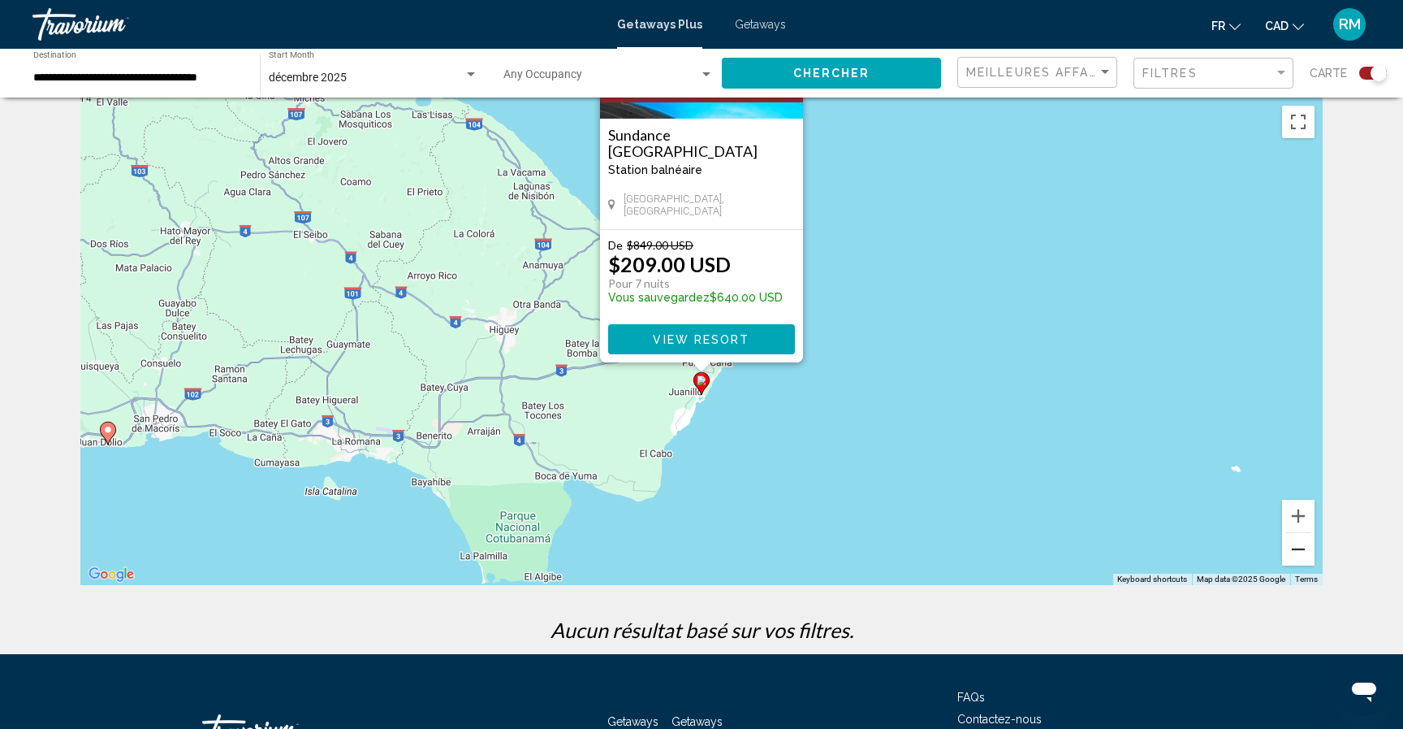
scroll to position [0, 0]
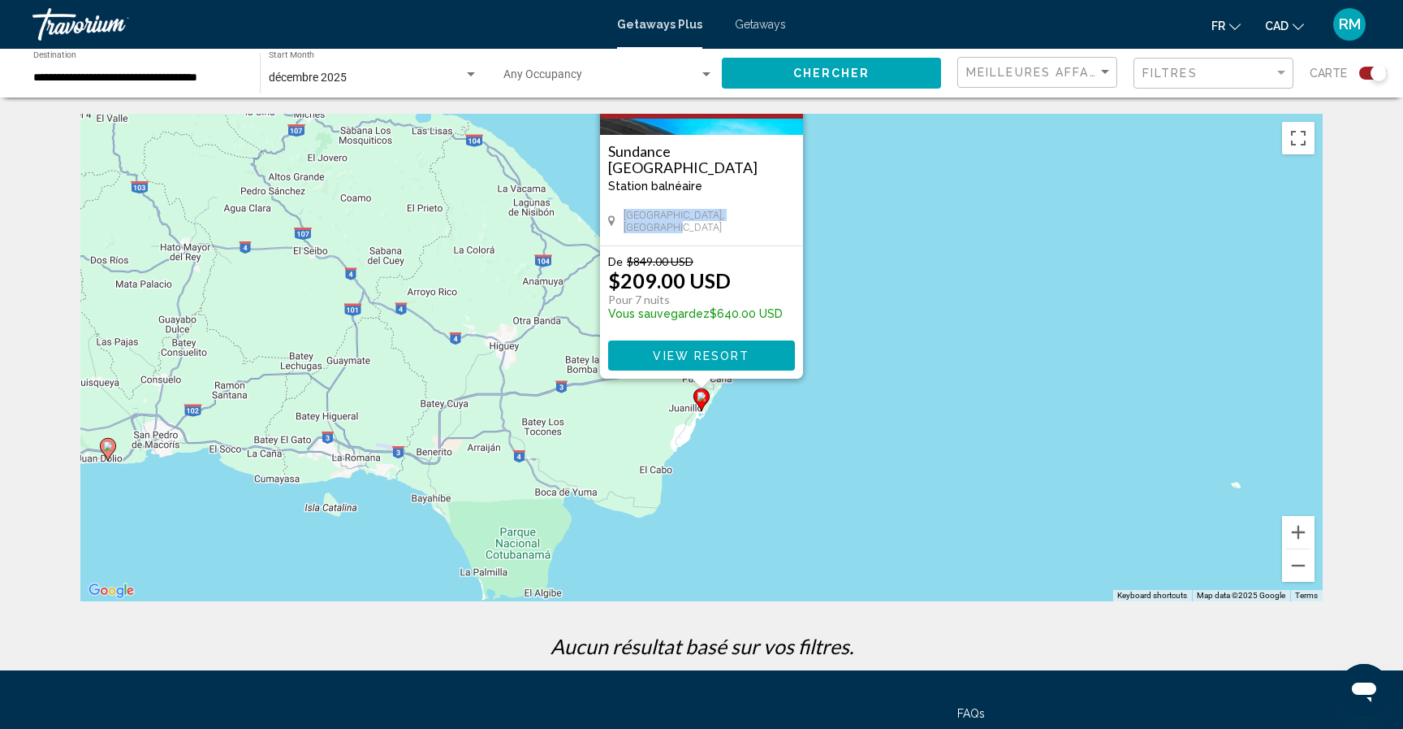
drag, startPoint x: 772, startPoint y: 197, endPoint x: 784, endPoint y: 224, distance: 29.1
click at [771, 223] on div "Sundance [GEOGRAPHIC_DATA] balnéaire - Ceci est une station d'adultes seulement…" at bounding box center [701, 190] width 203 height 110
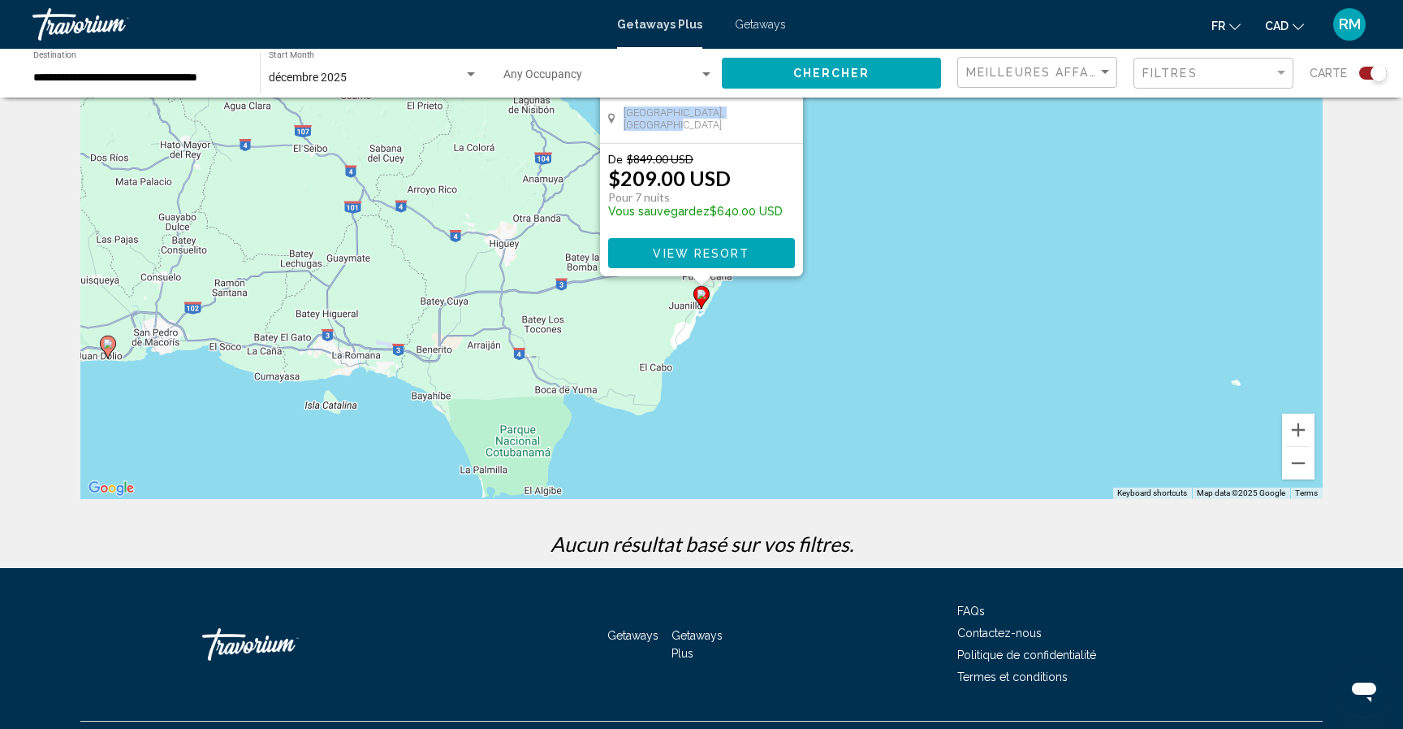
scroll to position [97, 0]
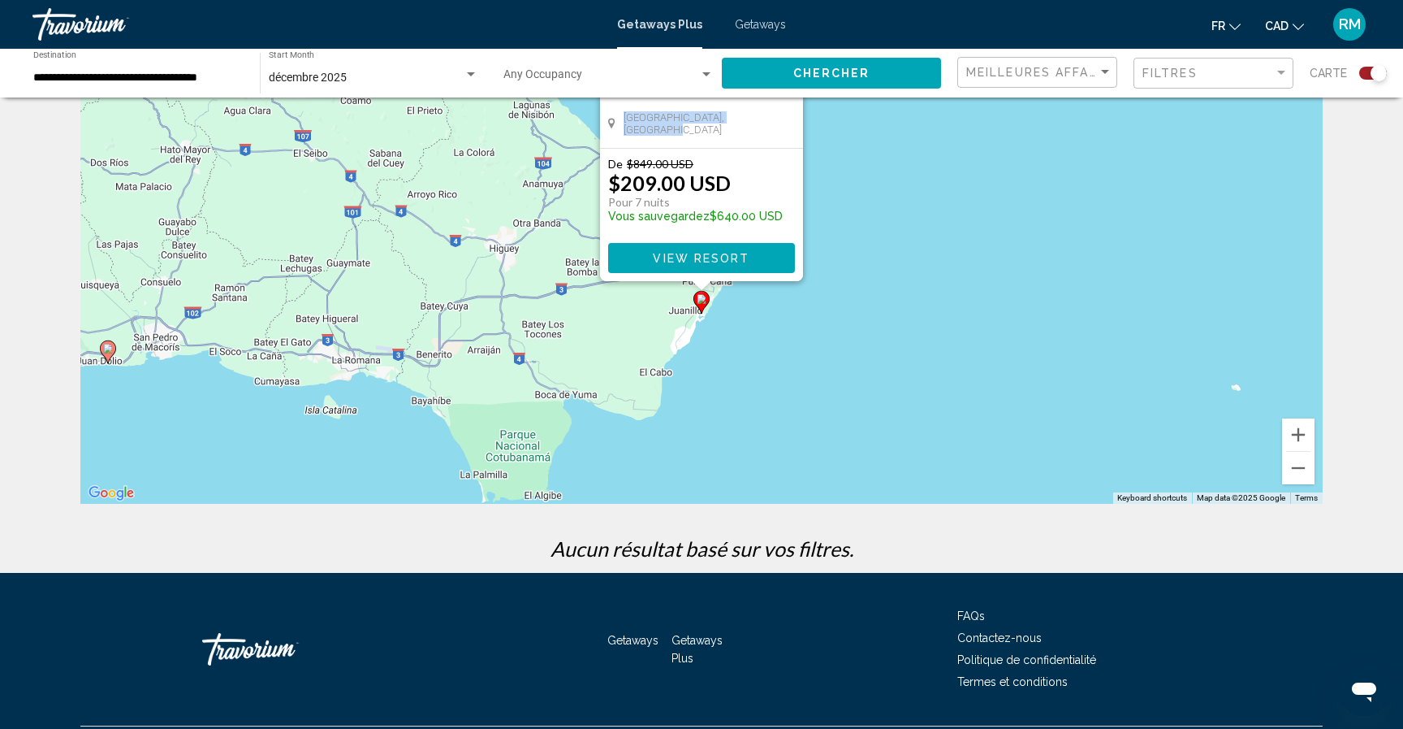
click at [110, 349] on image "Main content" at bounding box center [108, 349] width 10 height 10
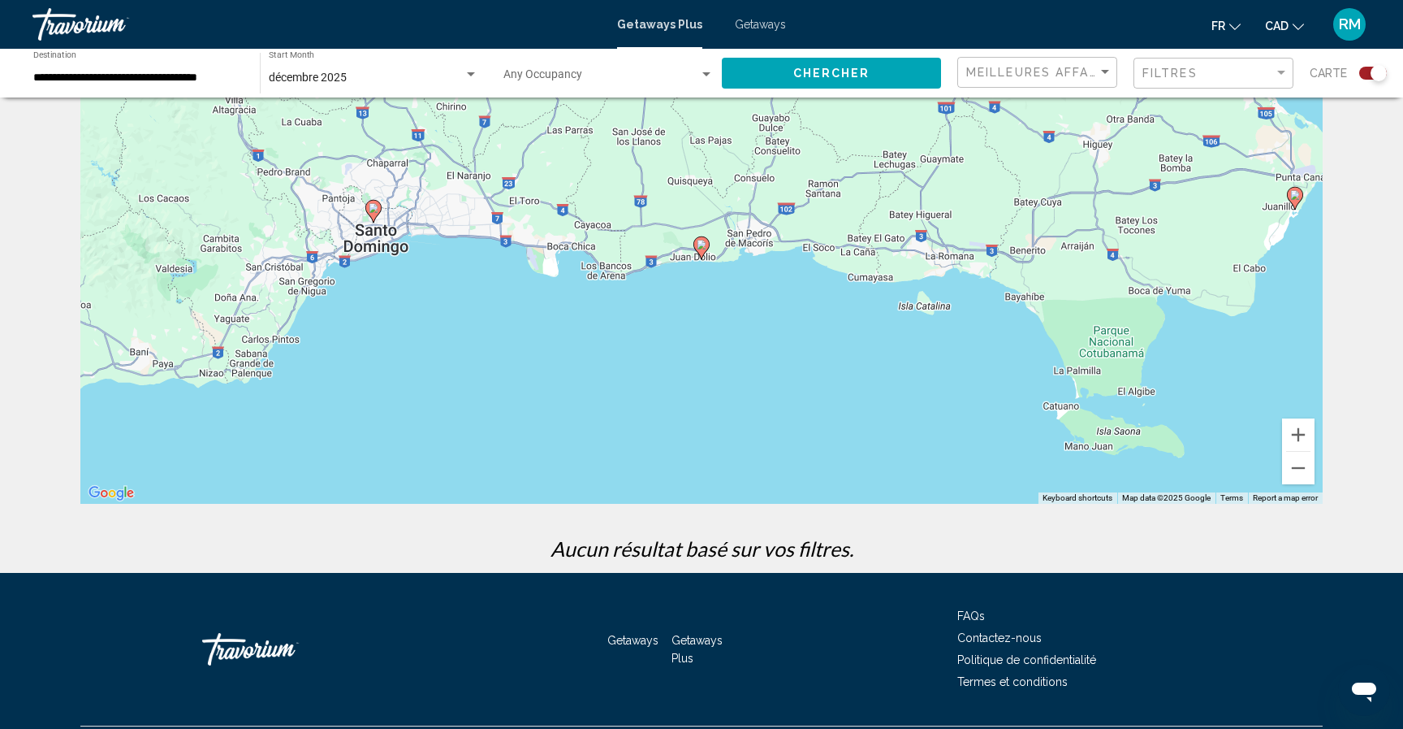
click at [698, 244] on image "Main content" at bounding box center [702, 245] width 10 height 10
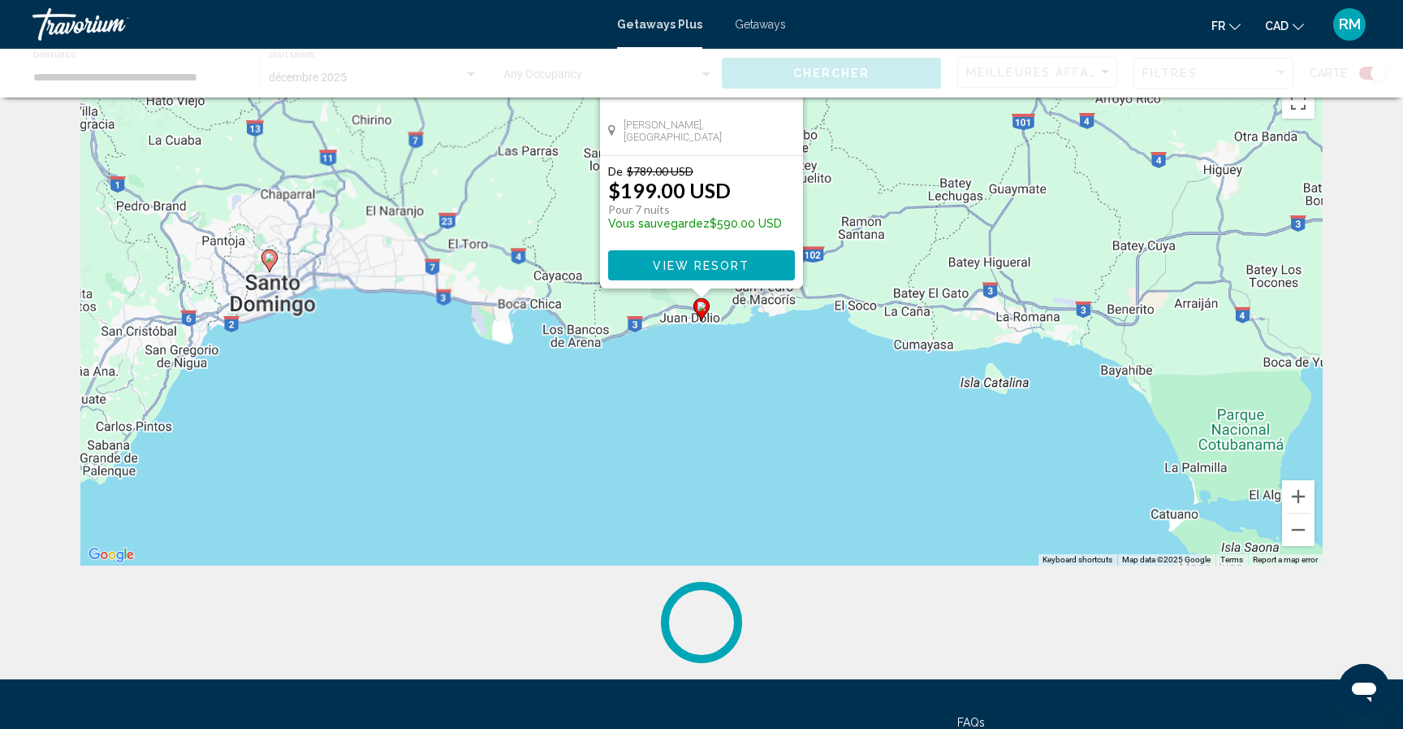
scroll to position [0, 0]
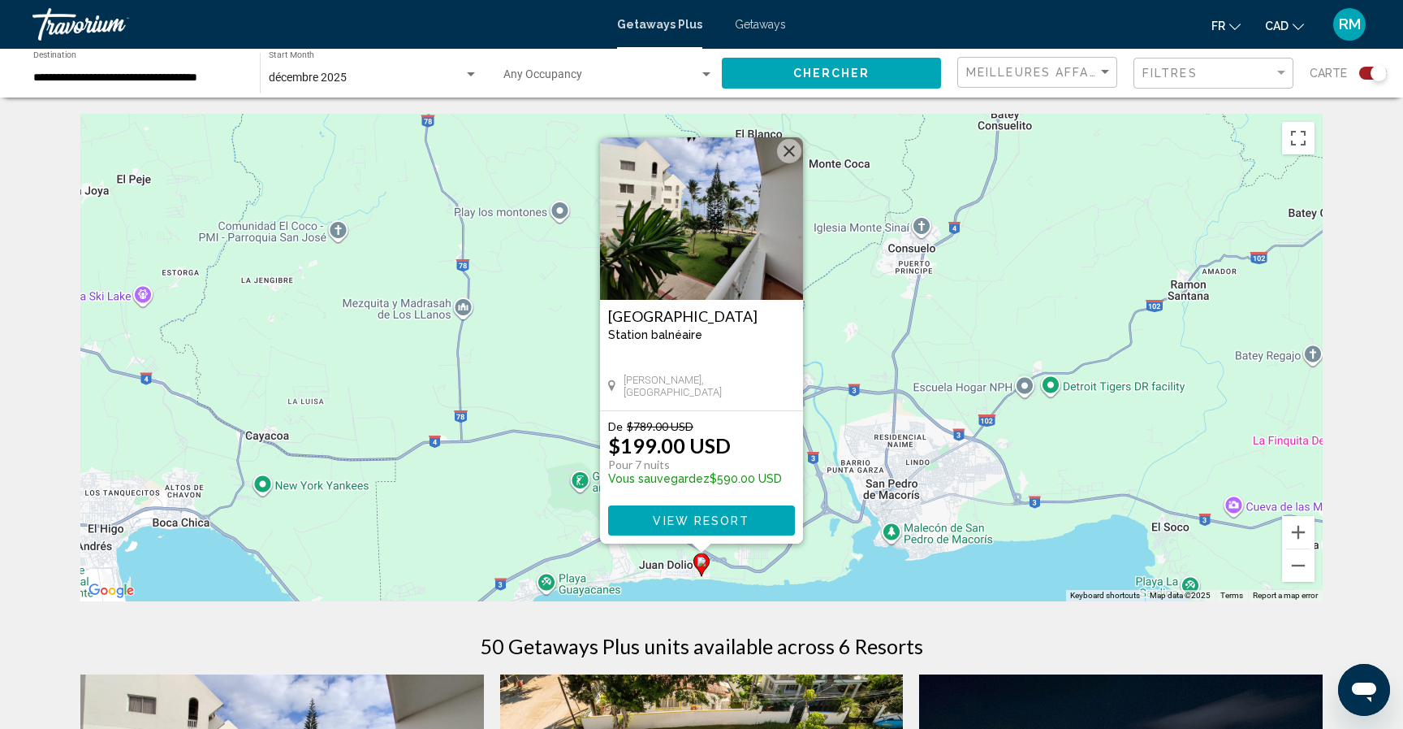
click at [887, 84] on button "Chercher" at bounding box center [831, 73] width 219 height 30
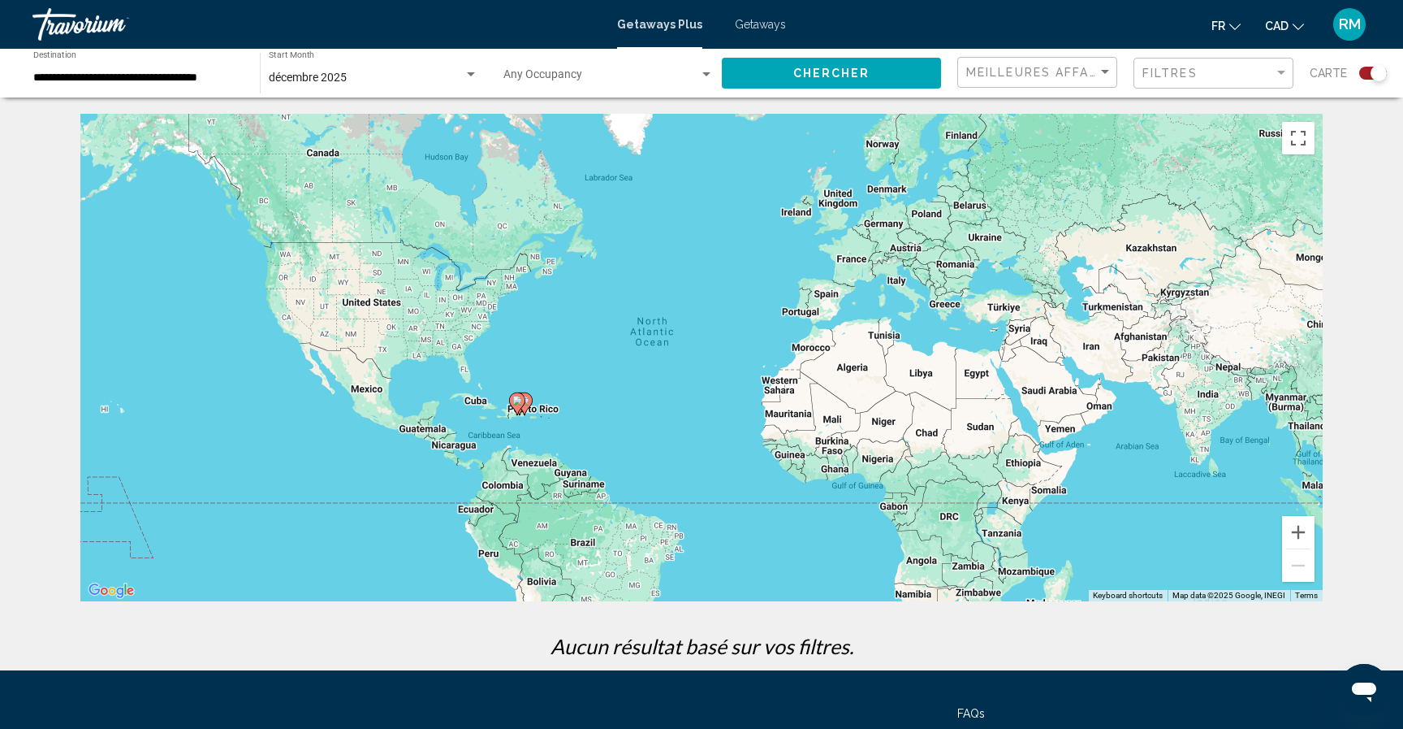
click at [520, 400] on image "Main content" at bounding box center [518, 401] width 10 height 10
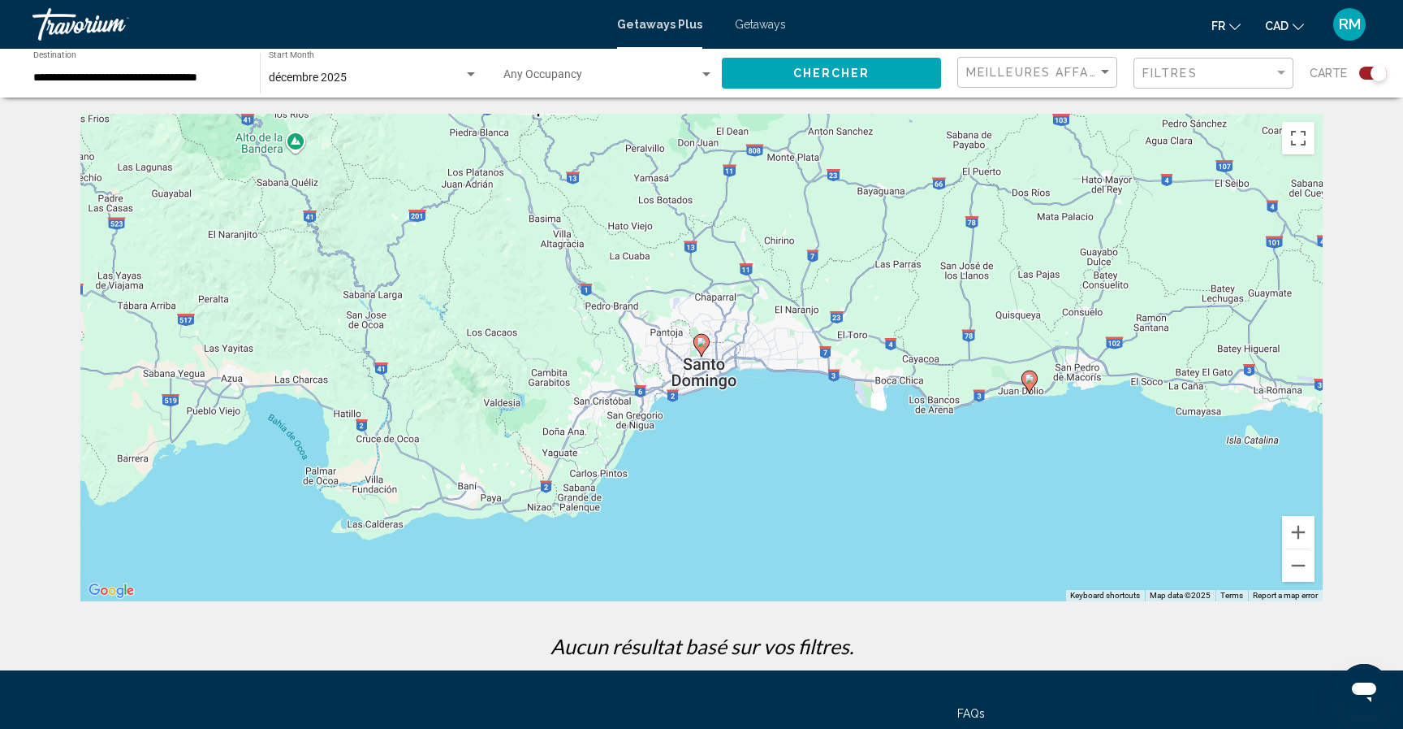
click at [1028, 374] on image "Main content" at bounding box center [1030, 379] width 10 height 10
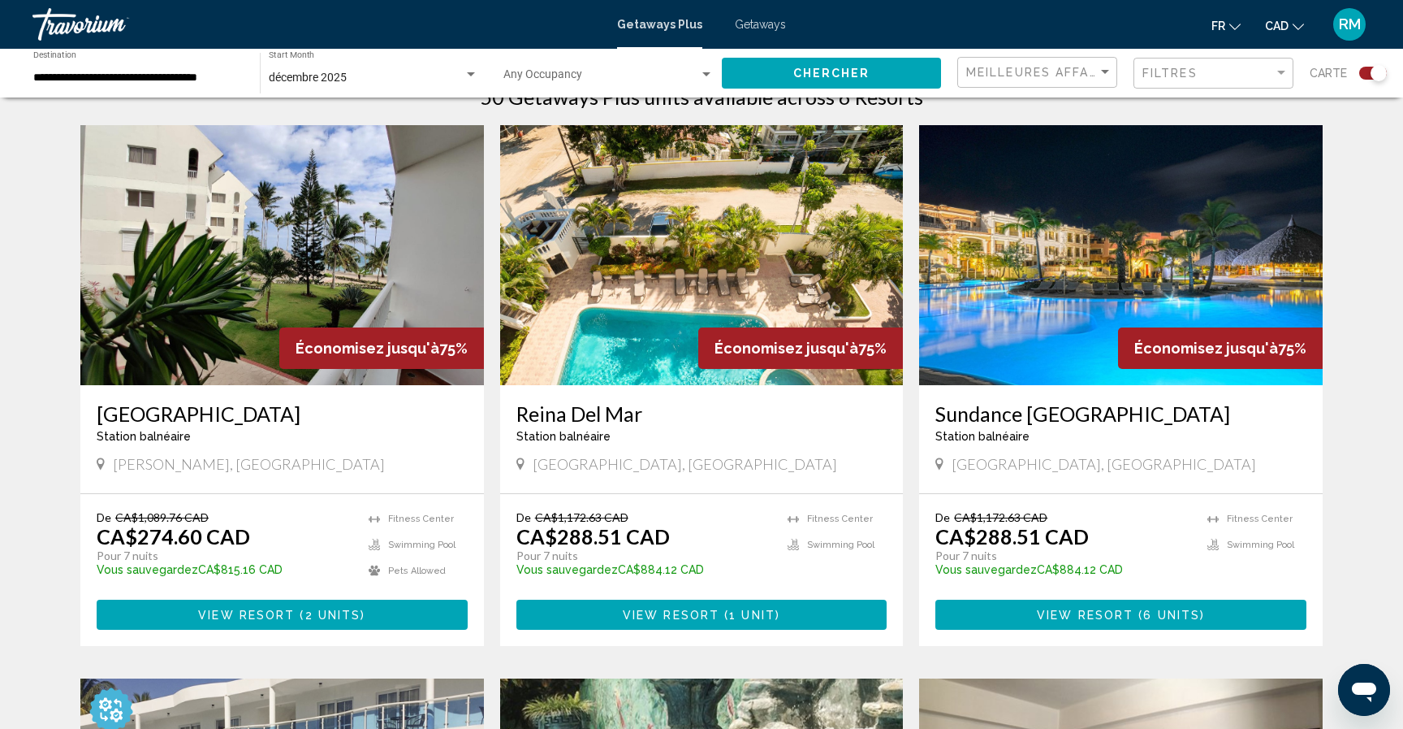
scroll to position [541, 0]
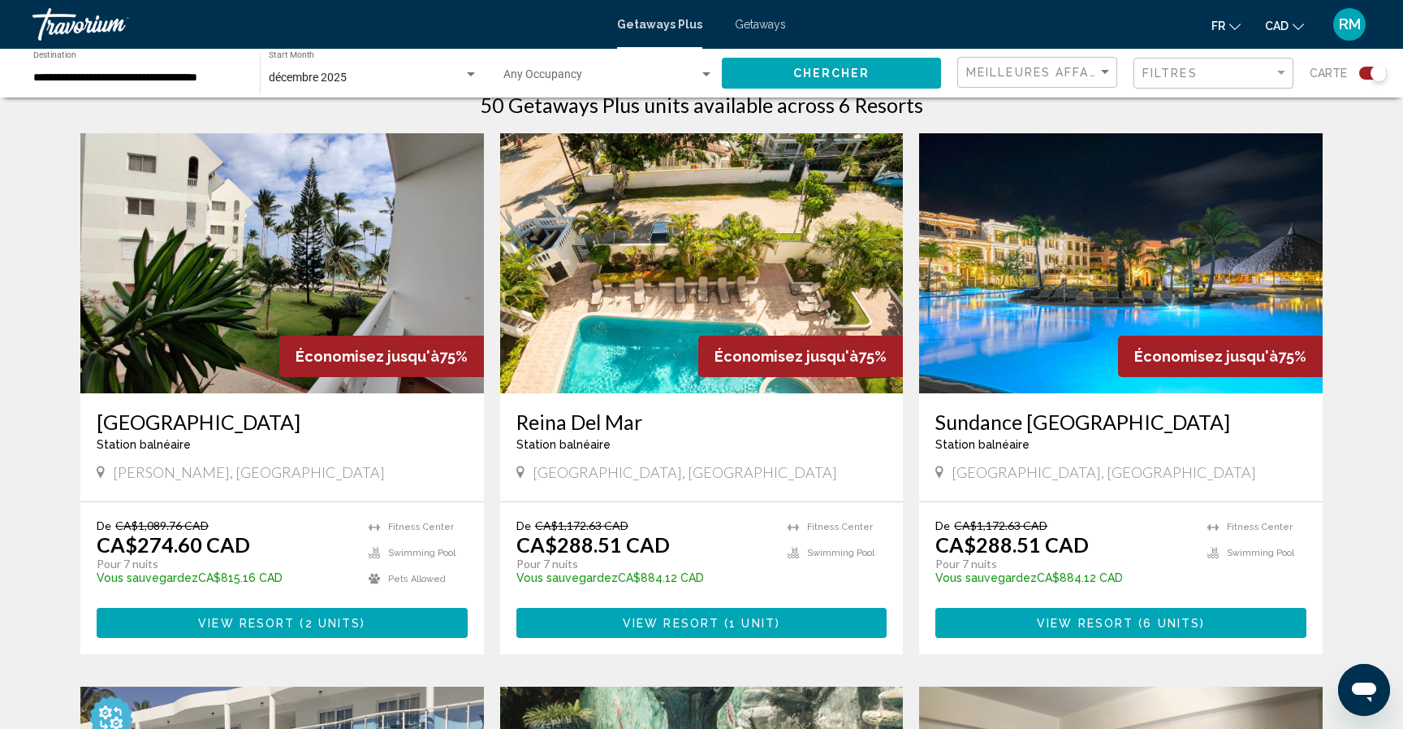
click at [1060, 616] on span "View Resort" at bounding box center [1085, 622] width 97 height 13
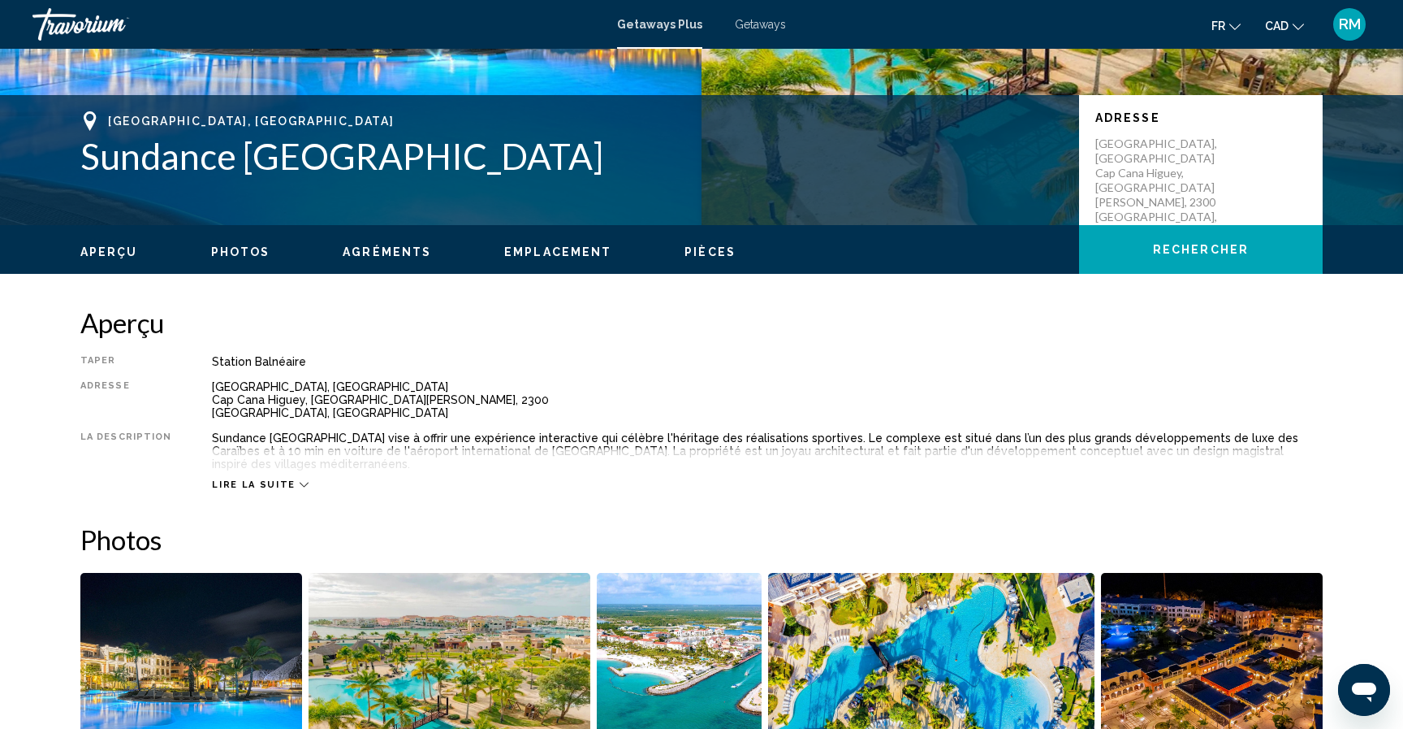
scroll to position [313, 0]
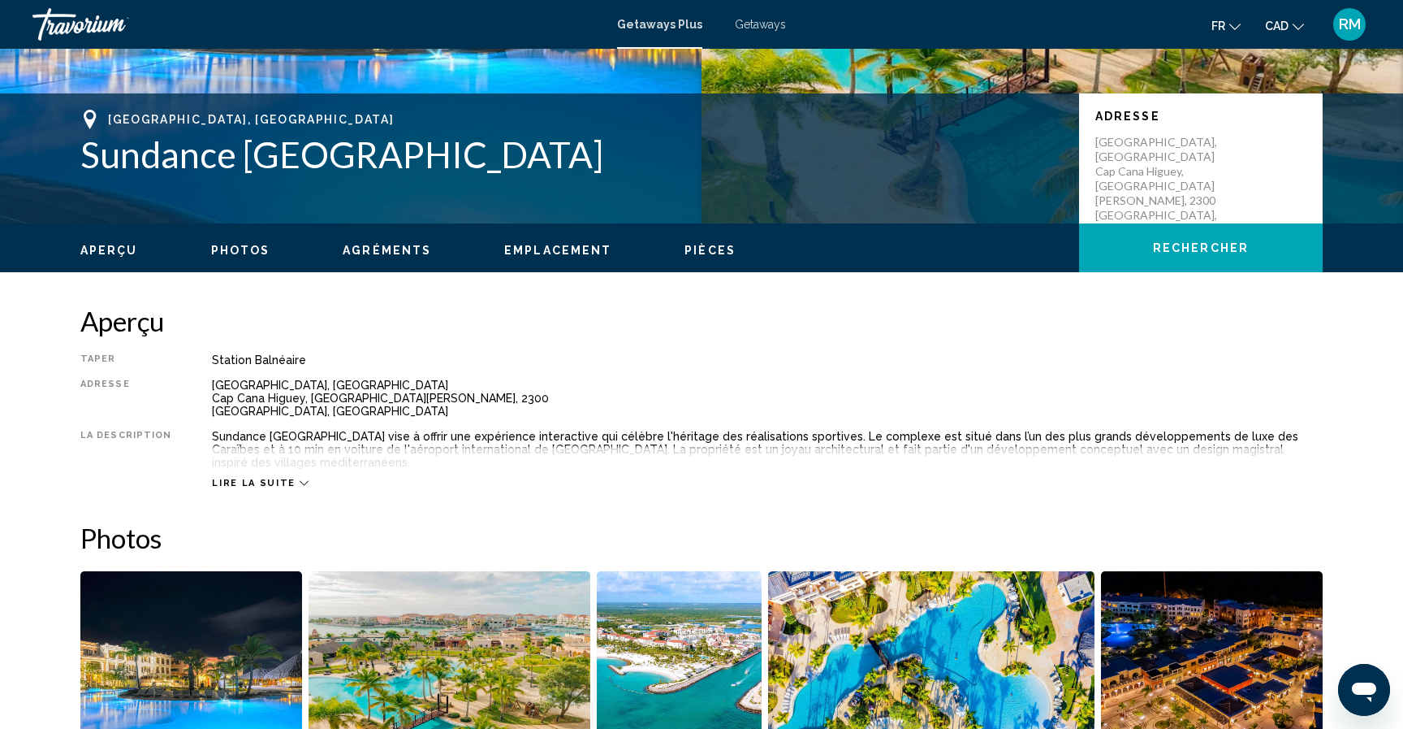
click at [239, 463] on div "Lire la suite" at bounding box center [767, 466] width 1111 height 45
click at [240, 478] on span "Lire la suite" at bounding box center [253, 483] width 83 height 11
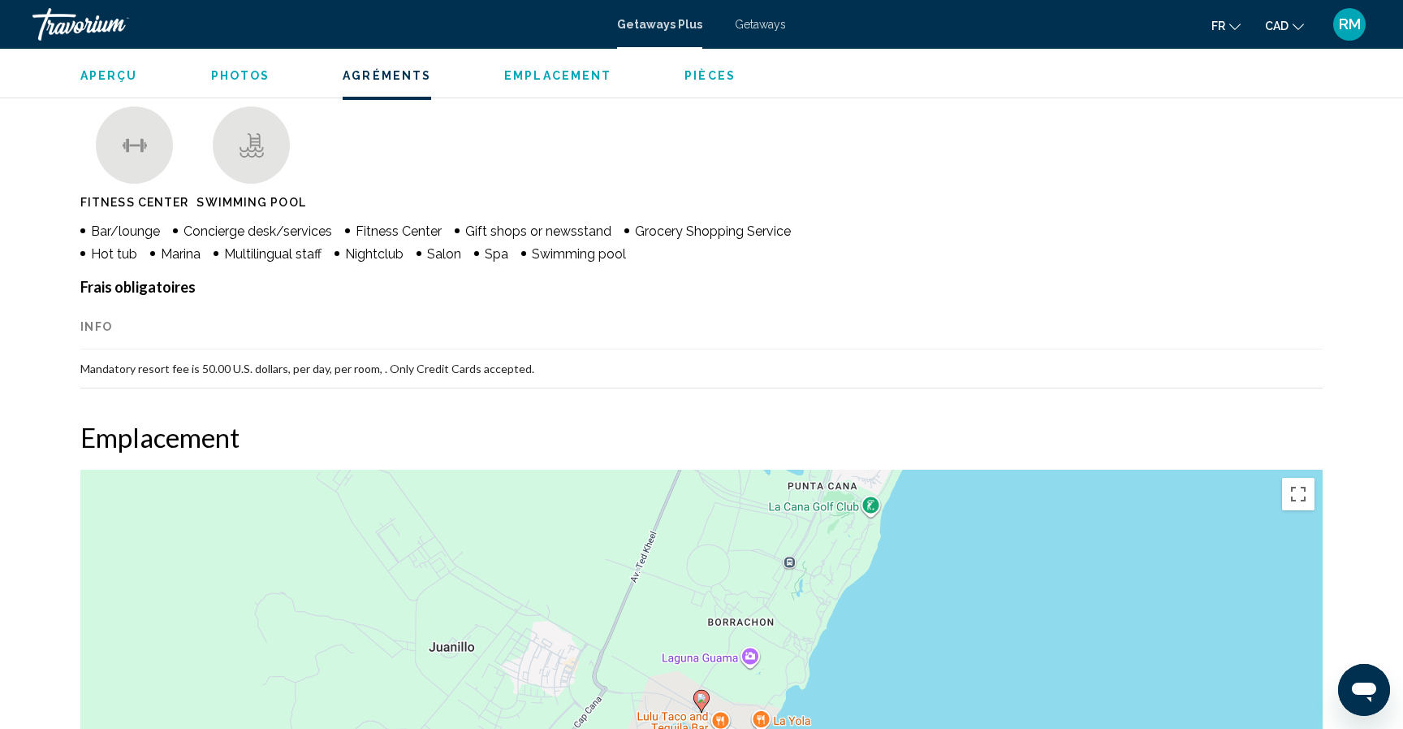
scroll to position [1273, 0]
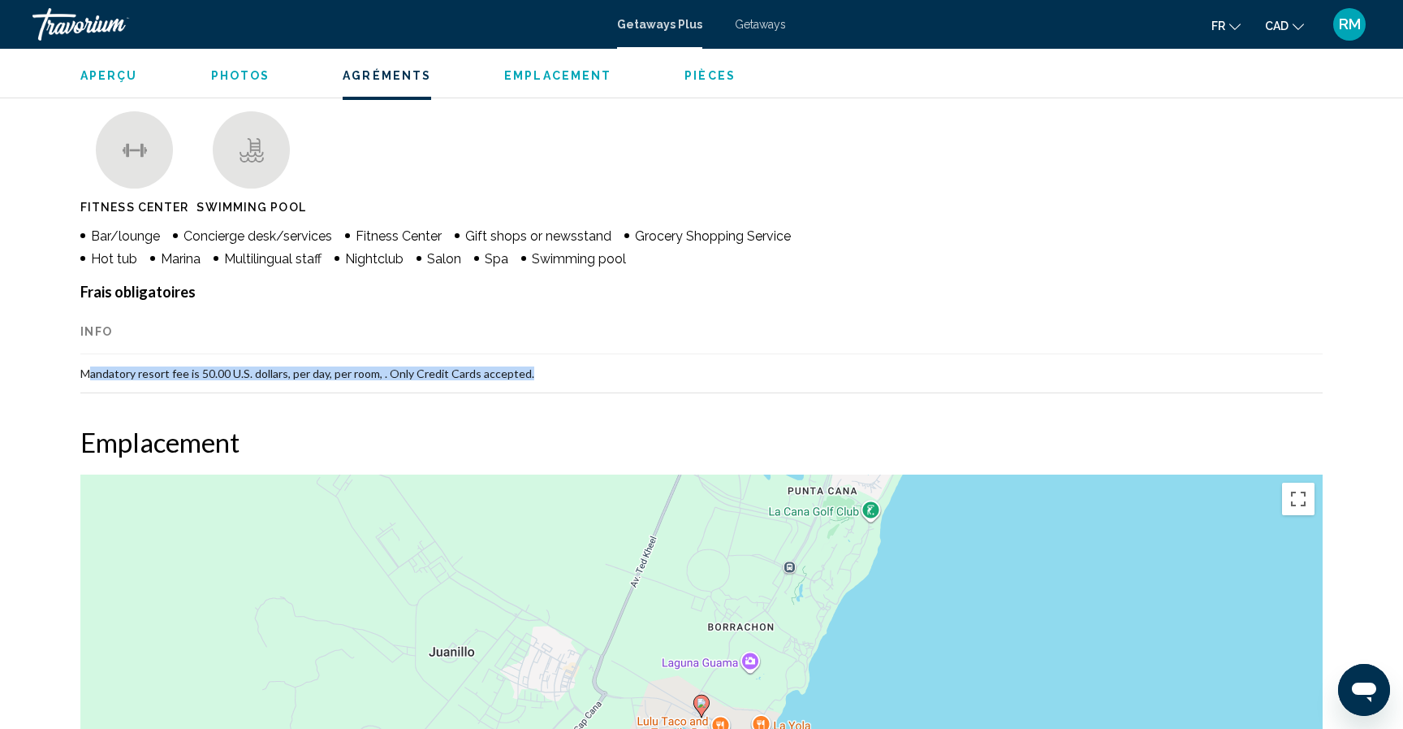
drag, startPoint x: 95, startPoint y: 356, endPoint x: 562, endPoint y: 362, distance: 467.1
click at [562, 363] on td "Mandatory resort fee is 50.00 U.S. dollars, per day, per room, . Only Credit Ca…" at bounding box center [701, 373] width 1243 height 39
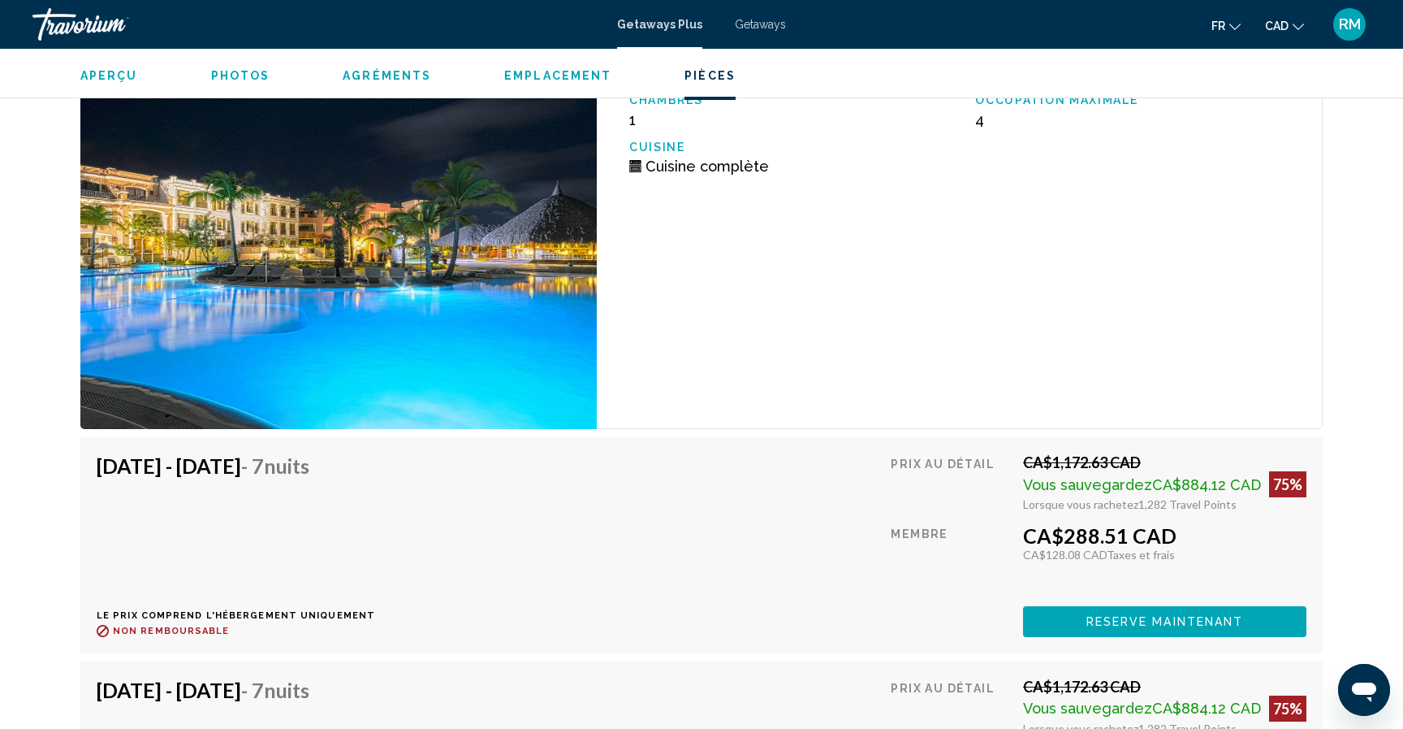
scroll to position [2281, 0]
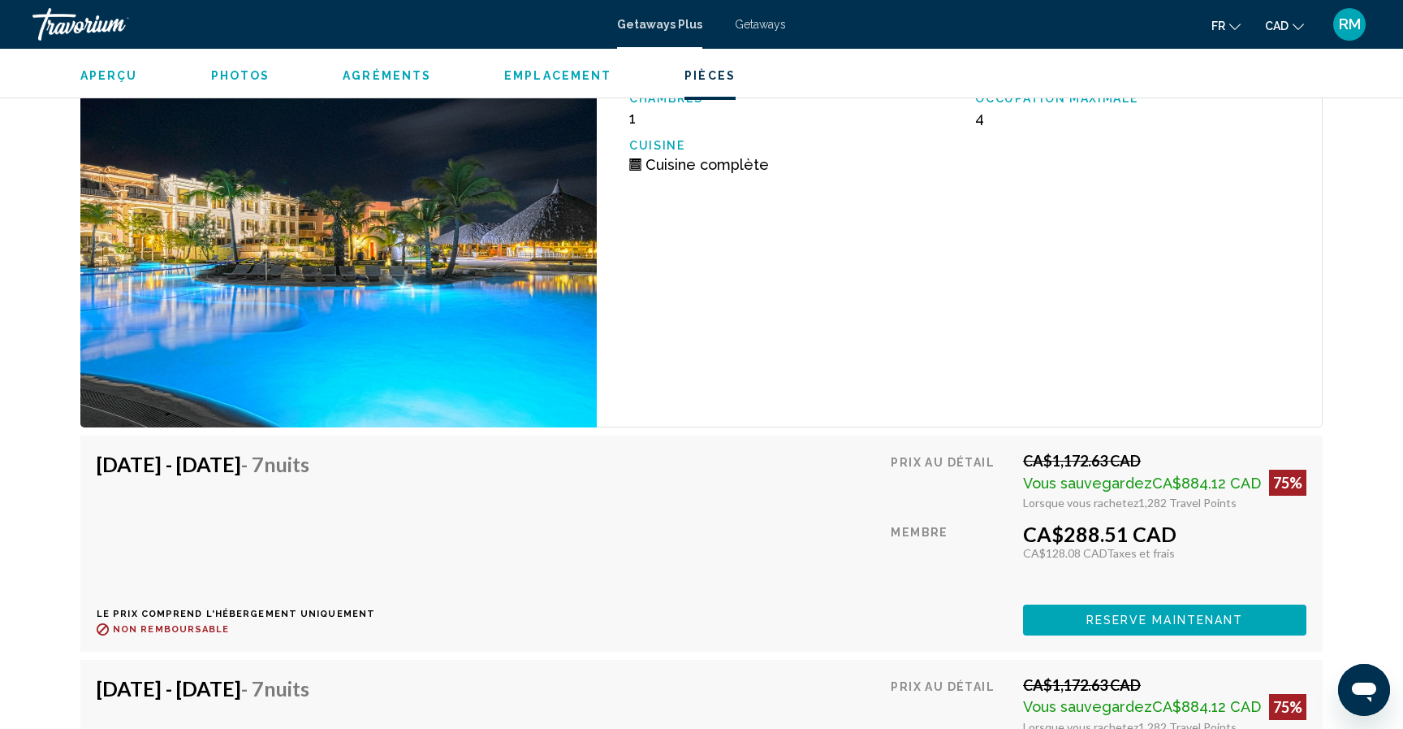
click at [1114, 614] on span "Reserve maintenant" at bounding box center [1166, 620] width 158 height 13
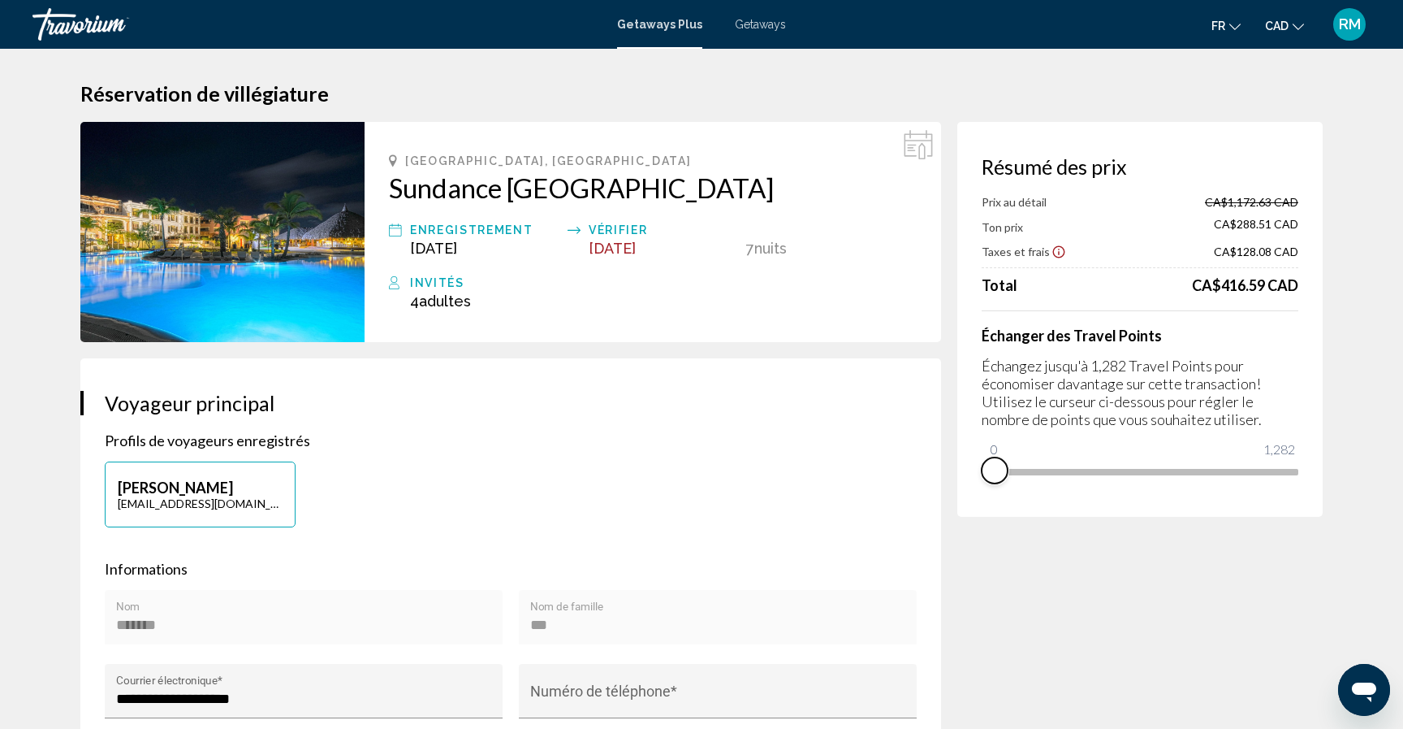
drag, startPoint x: 1283, startPoint y: 487, endPoint x: 915, endPoint y: 472, distance: 368.3
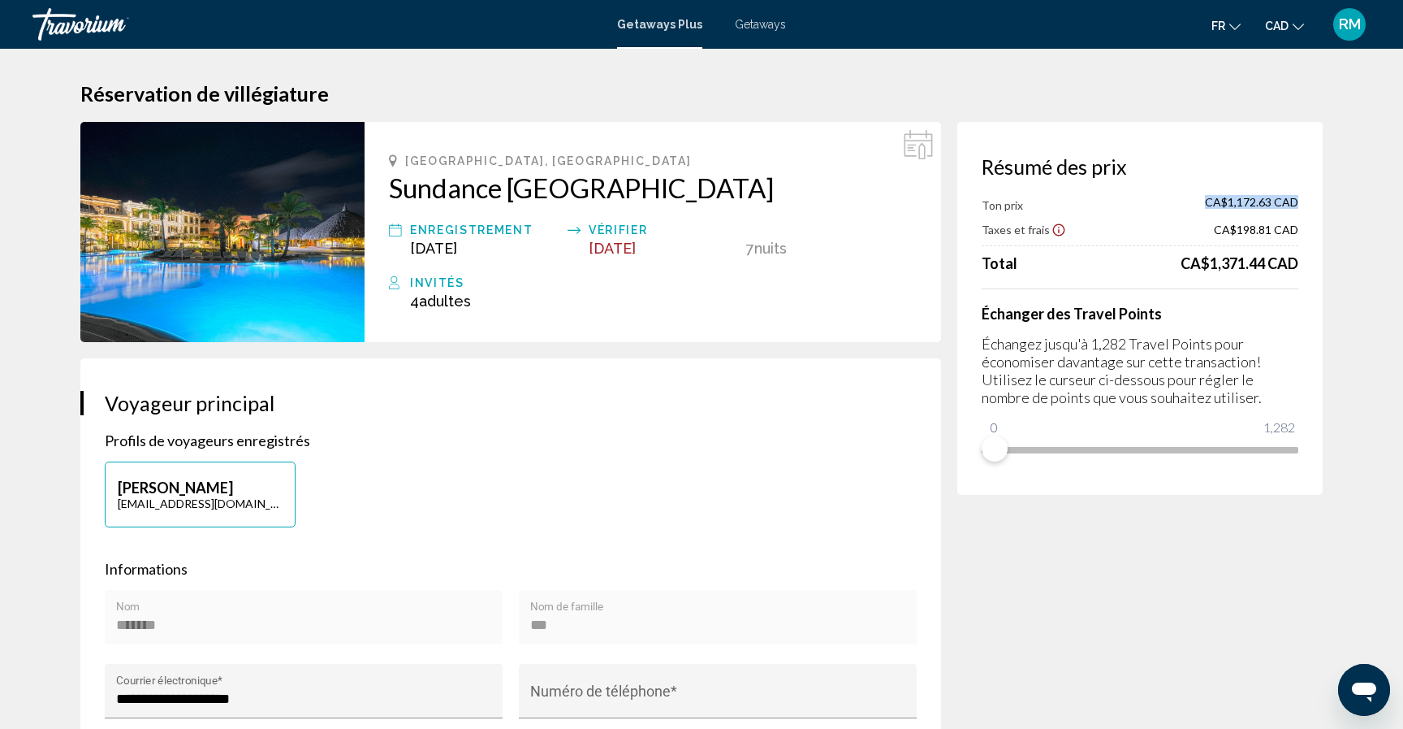
drag, startPoint x: 1253, startPoint y: 205, endPoint x: 1303, endPoint y: 206, distance: 49.6
click at [1308, 205] on div "Résumé des prix Ton prix CA$1,172.63 CAD Taxes et frais CA$198.81 CAD Total CA$…" at bounding box center [1140, 308] width 365 height 373
drag, startPoint x: 1224, startPoint y: 263, endPoint x: 1313, endPoint y: 262, distance: 89.3
click at [1313, 262] on div "Résumé des prix Ton prix CA$1,172.63 CAD Taxes et frais CA$198.81 CAD Total CA$…" at bounding box center [1140, 308] width 365 height 373
click at [1057, 228] on icon "Show Taxes and Fees disclaimer" at bounding box center [1059, 230] width 15 height 15
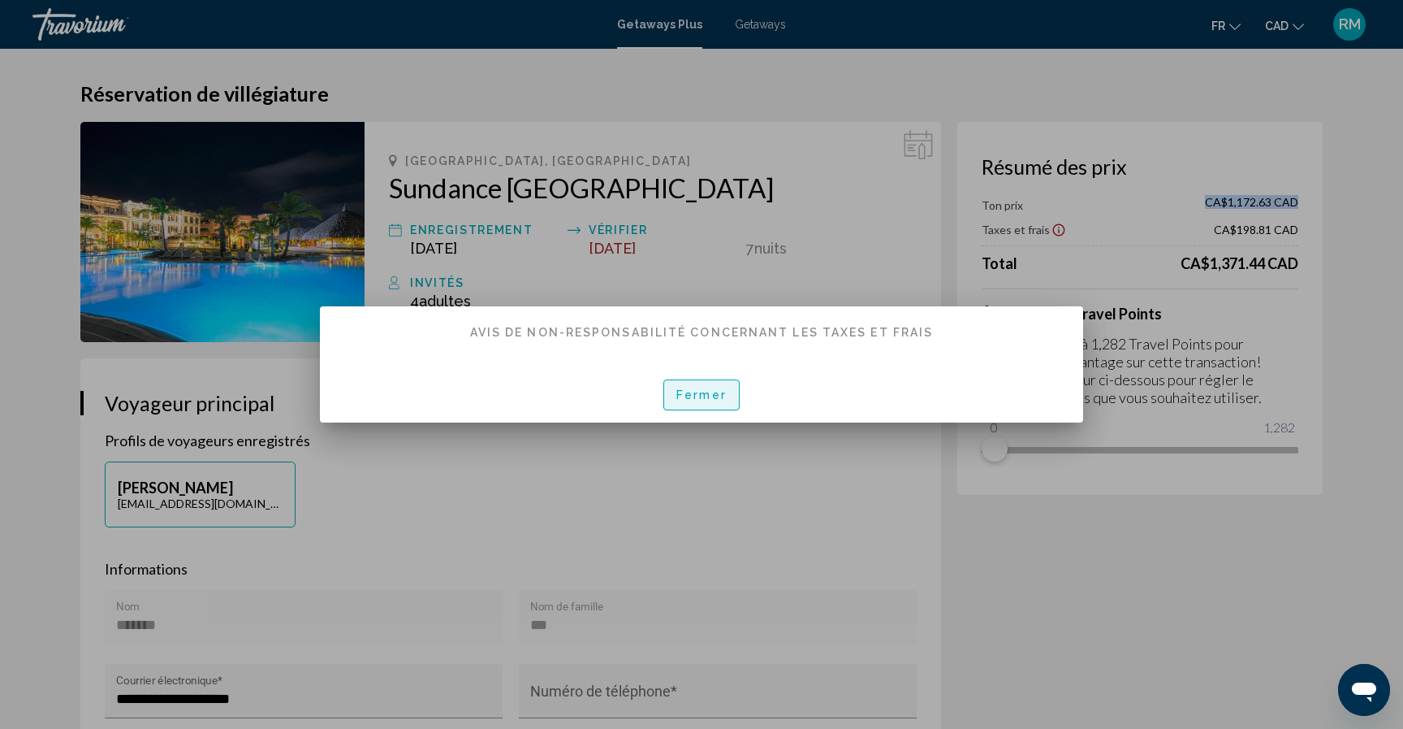
click at [719, 398] on span "Fermer" at bounding box center [702, 395] width 50 height 13
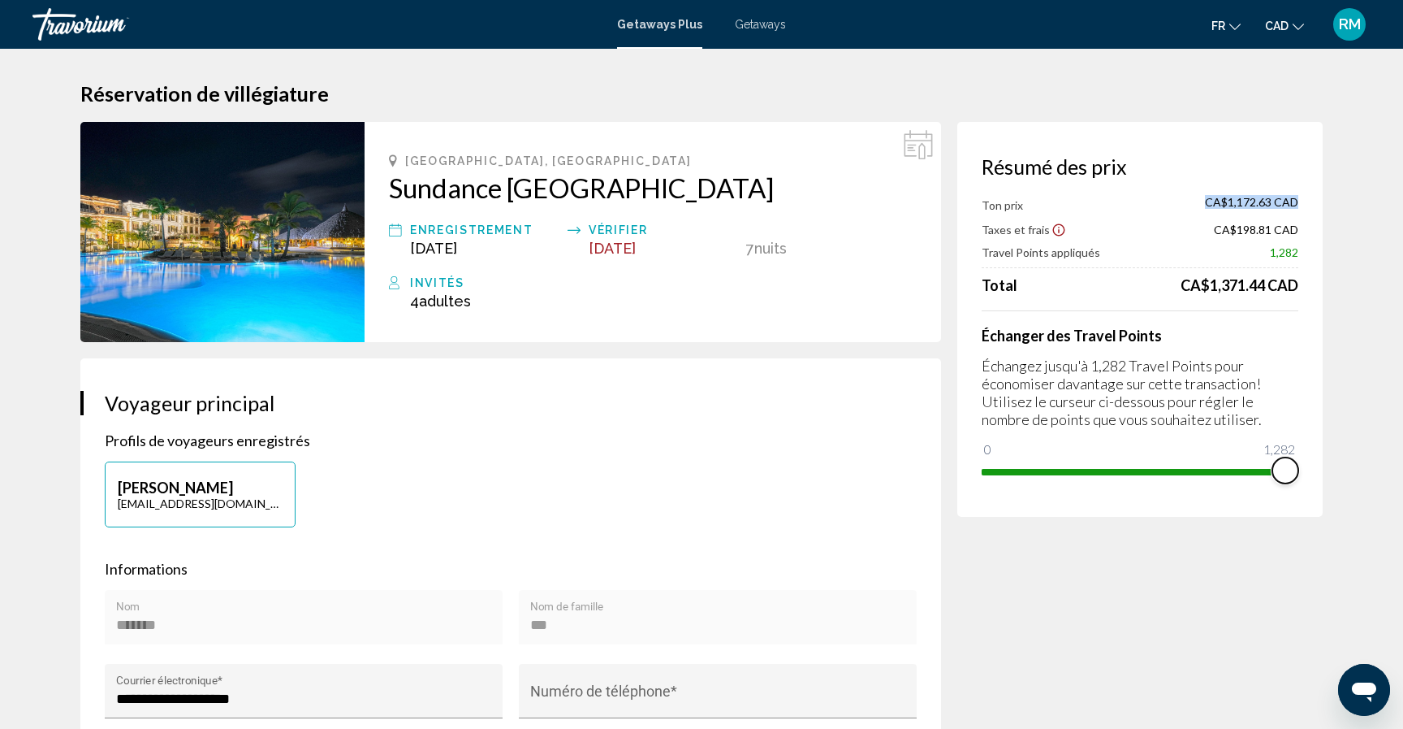
drag, startPoint x: 990, startPoint y: 455, endPoint x: 1376, endPoint y: 454, distance: 385.8
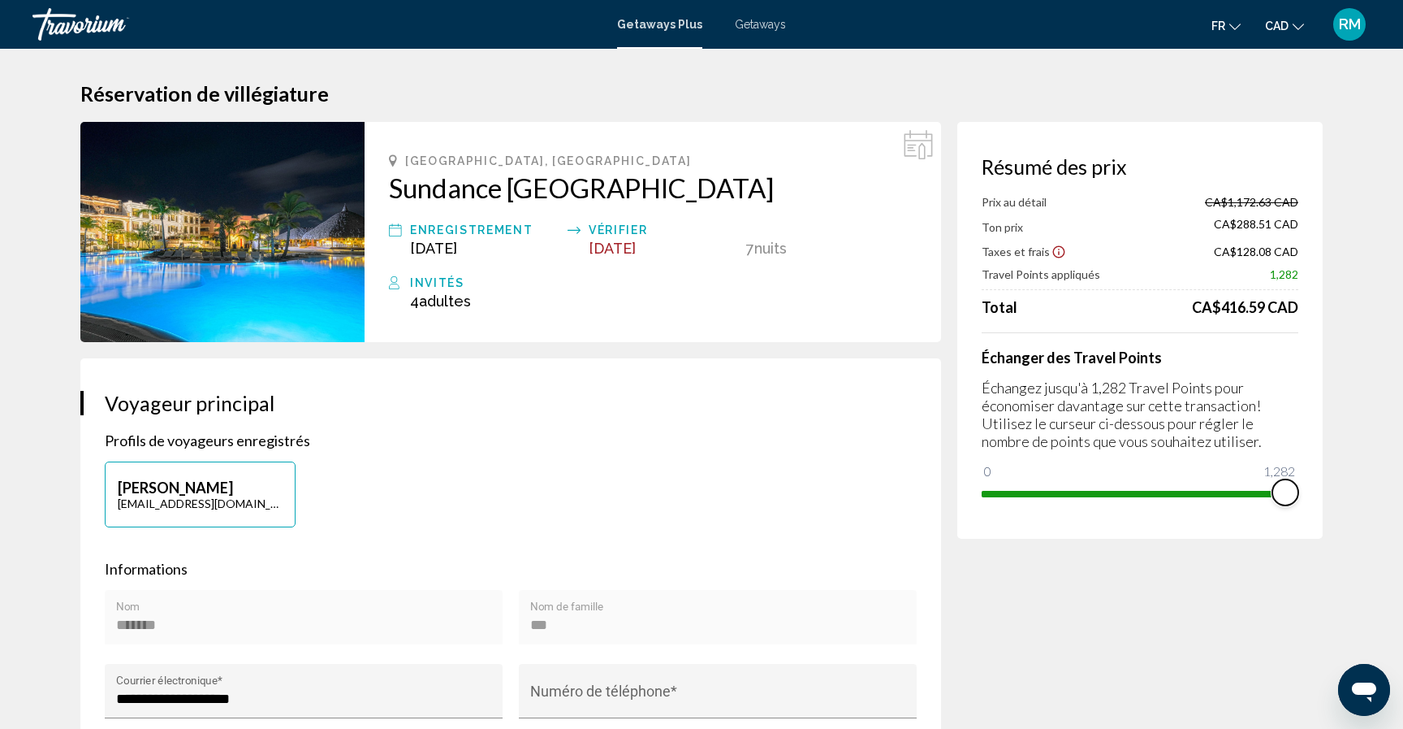
drag, startPoint x: 1282, startPoint y: 491, endPoint x: 1320, endPoint y: 491, distance: 38.2
click at [1320, 491] on div "Résumé des prix Prix au détail CA$1,172.63 CAD Ton prix CA$288.51 CAD Taxes et …" at bounding box center [1140, 330] width 365 height 417
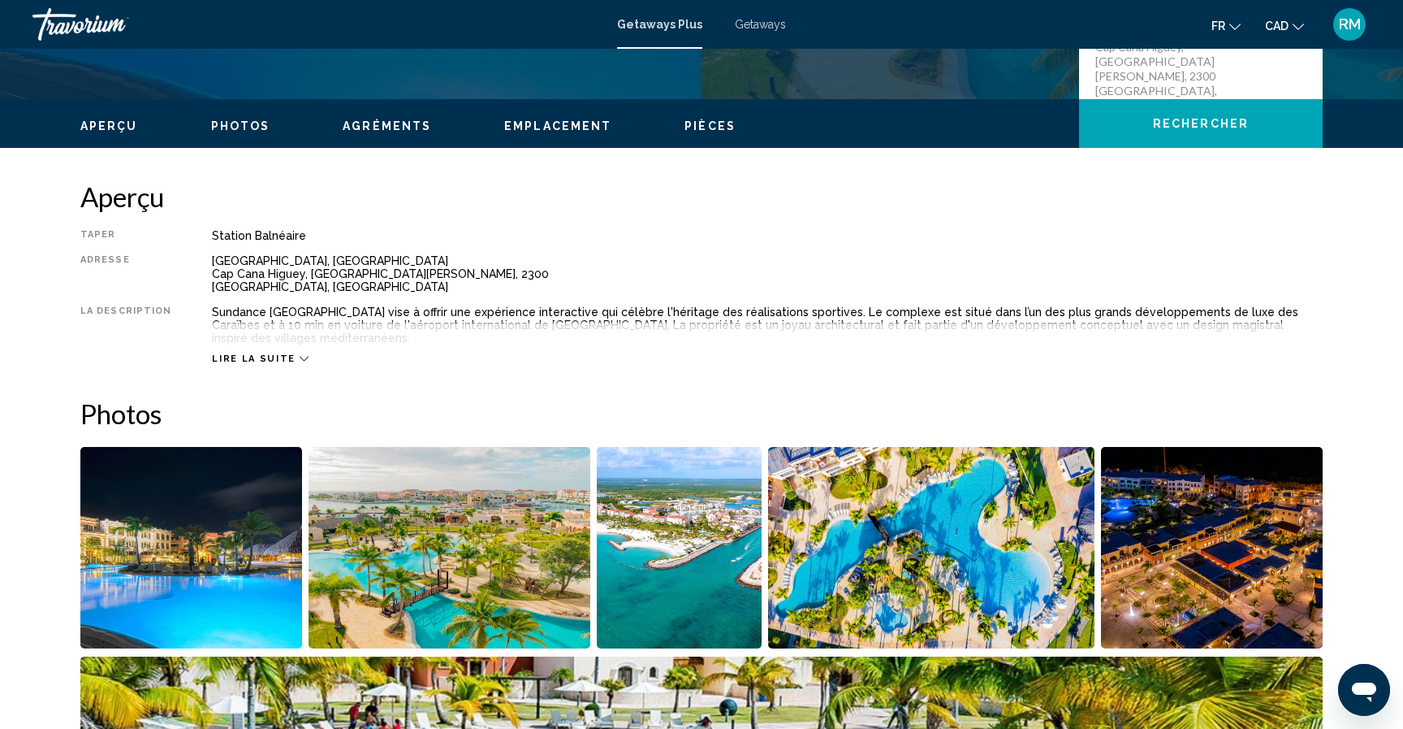
scroll to position [438, 0]
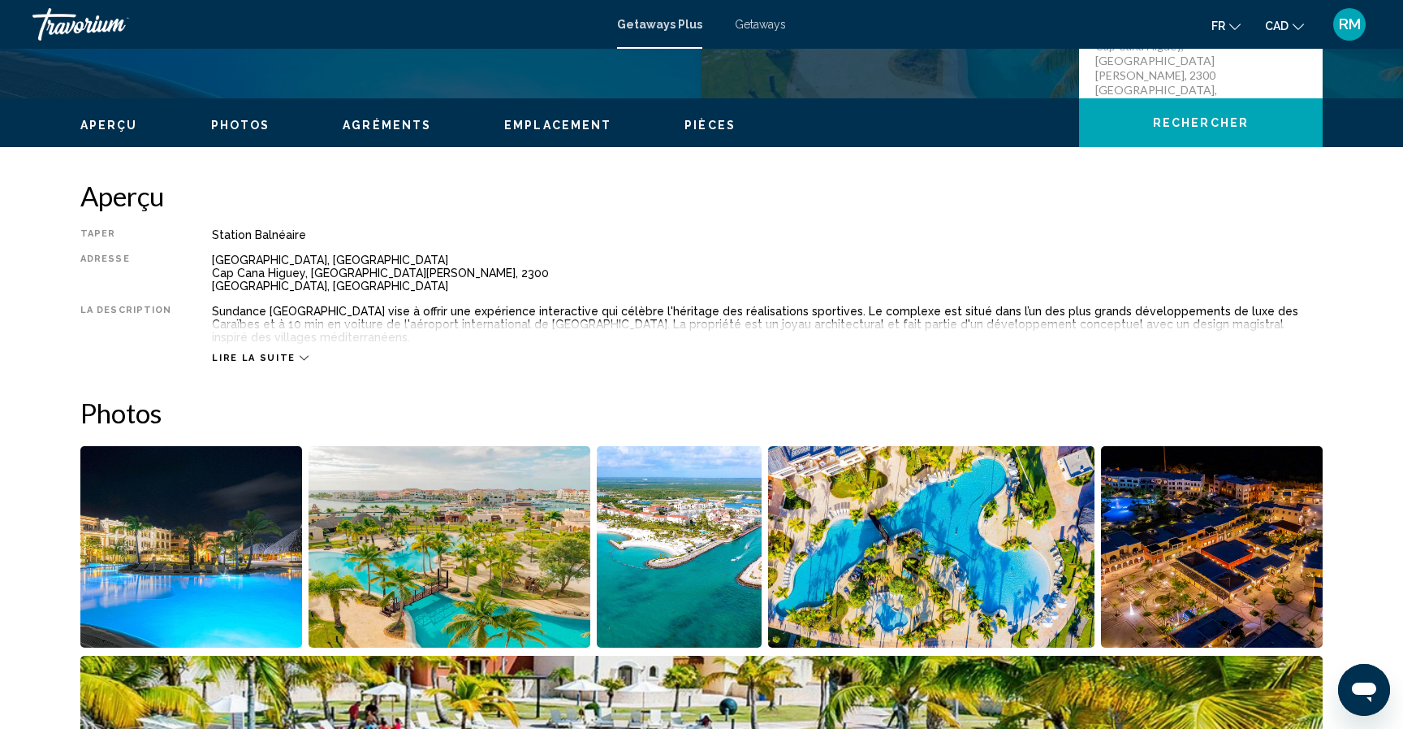
click at [269, 352] on span "Lire la suite" at bounding box center [253, 357] width 83 height 11
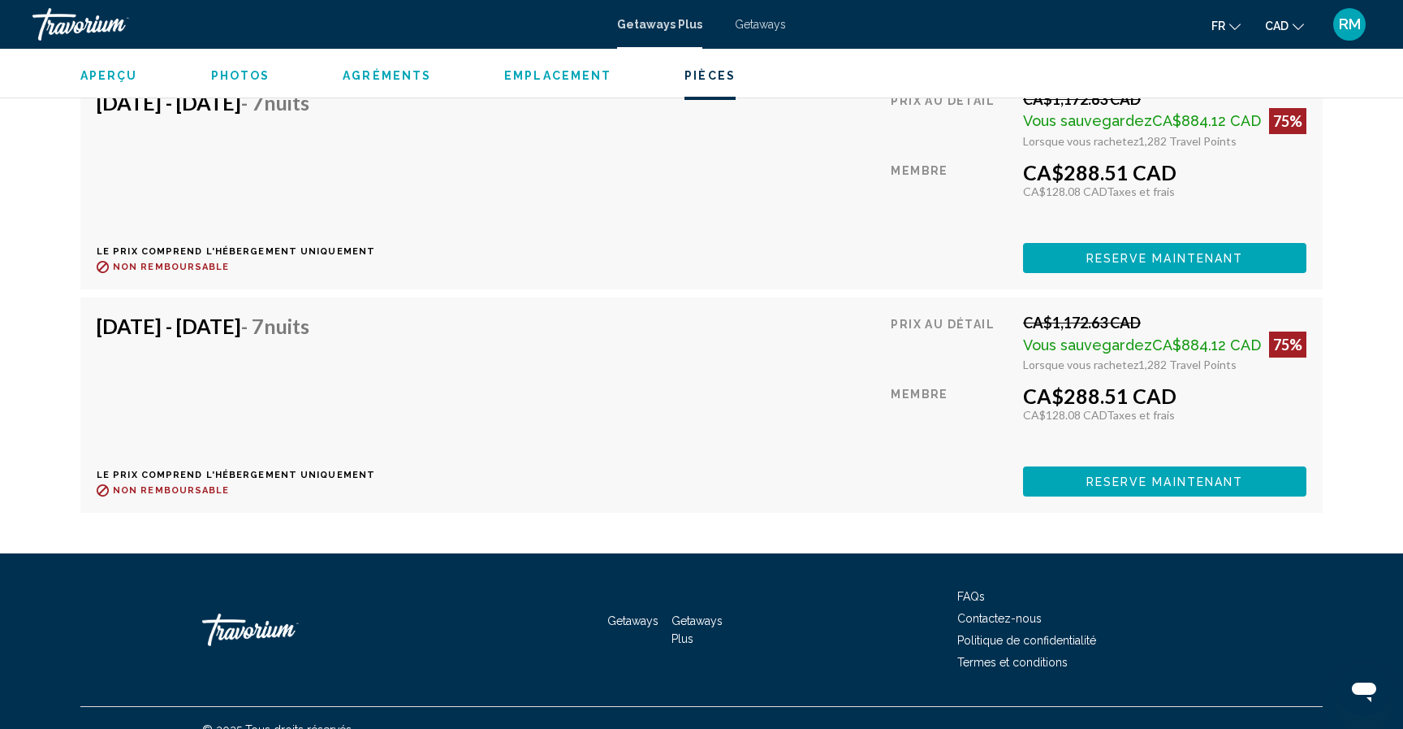
scroll to position [2877, 0]
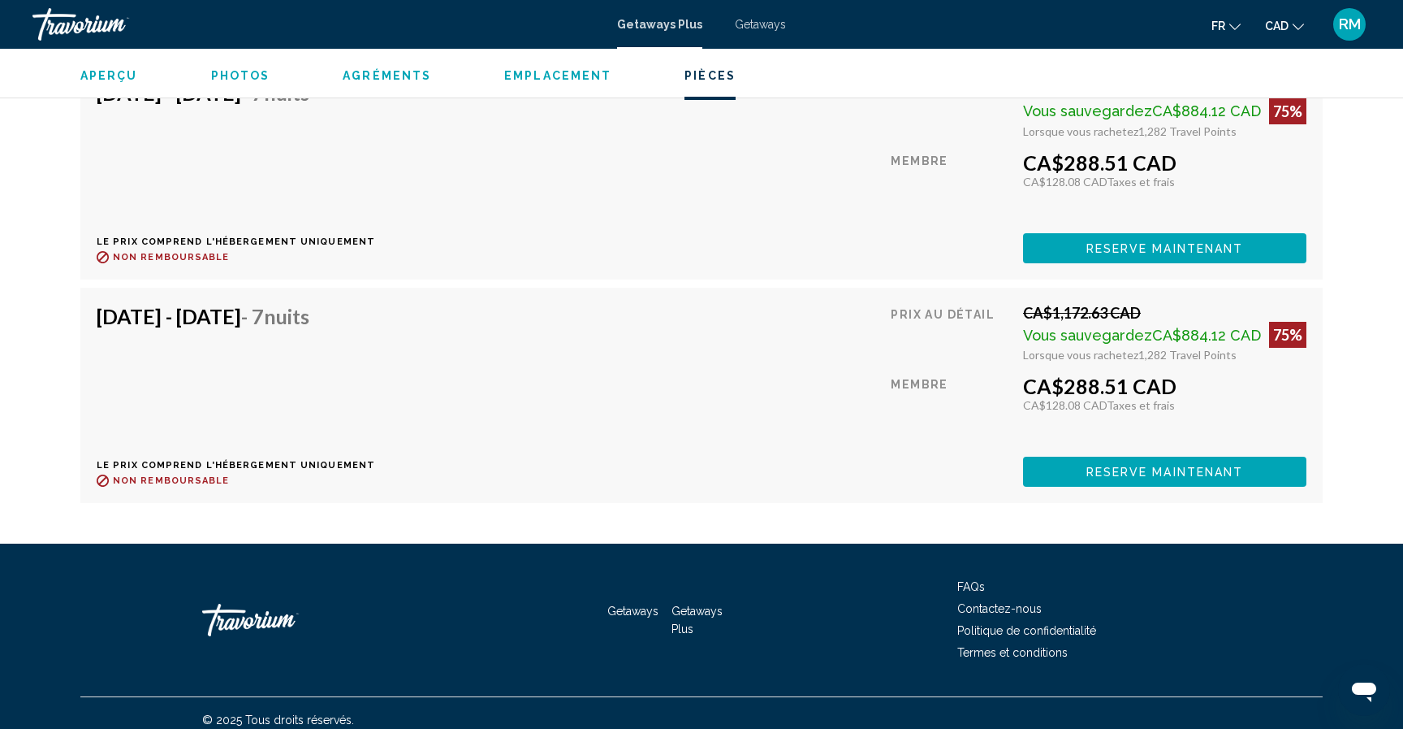
click at [1105, 32] on span "Reserve maintenant" at bounding box center [1166, 25] width 158 height 13
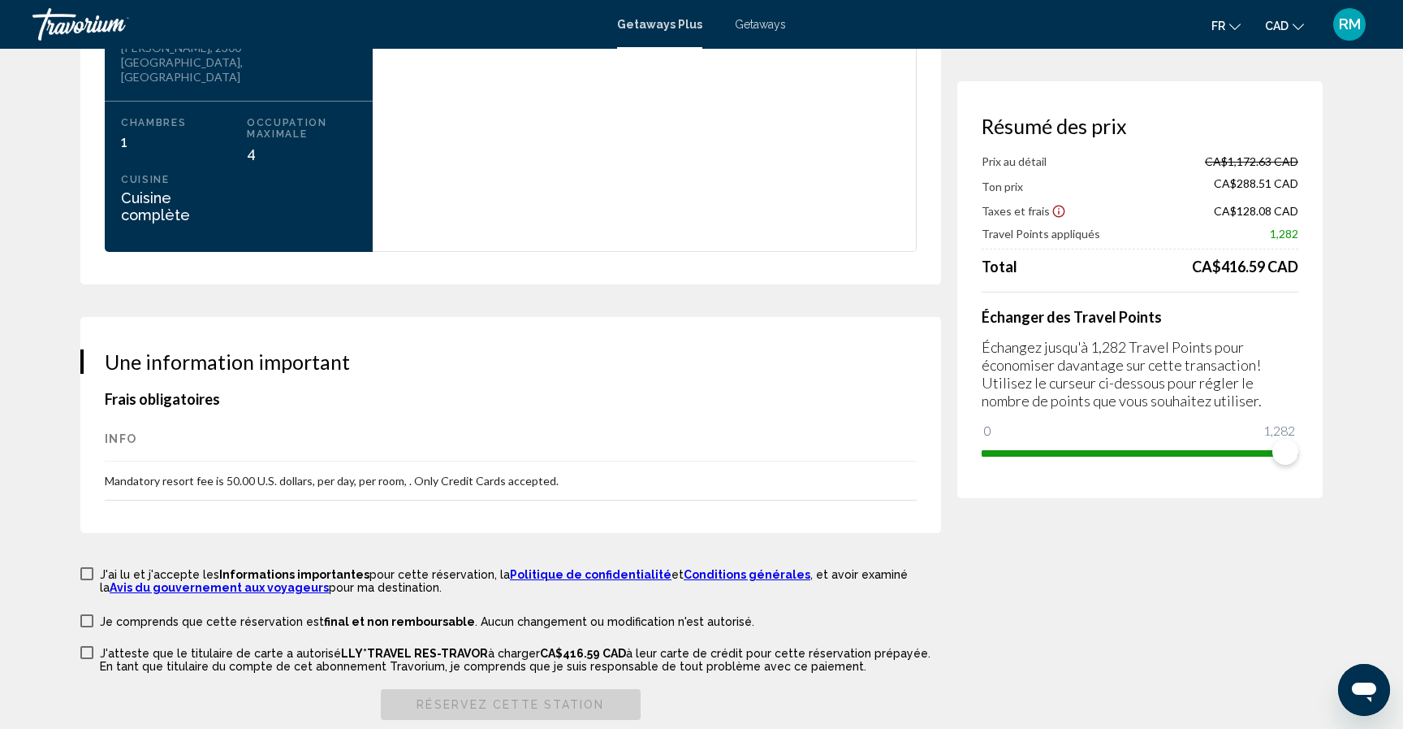
scroll to position [2275, 0]
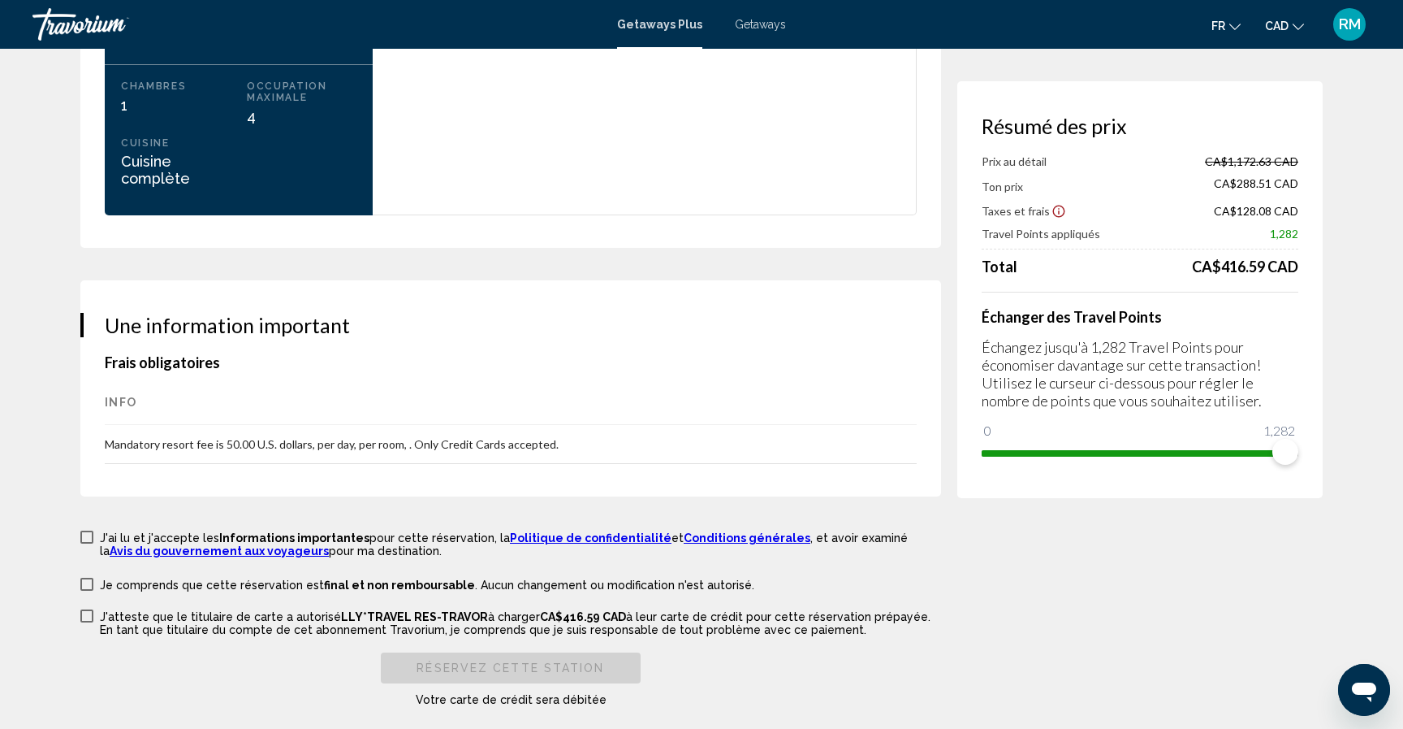
drag, startPoint x: 119, startPoint y: 370, endPoint x: 590, endPoint y: 383, distance: 472.0
click at [590, 425] on td "Mandatory resort fee is 50.00 U.S. dollars, per day, per room, . Only Credit Ca…" at bounding box center [511, 444] width 812 height 39
